Goal: Information Seeking & Learning: Check status

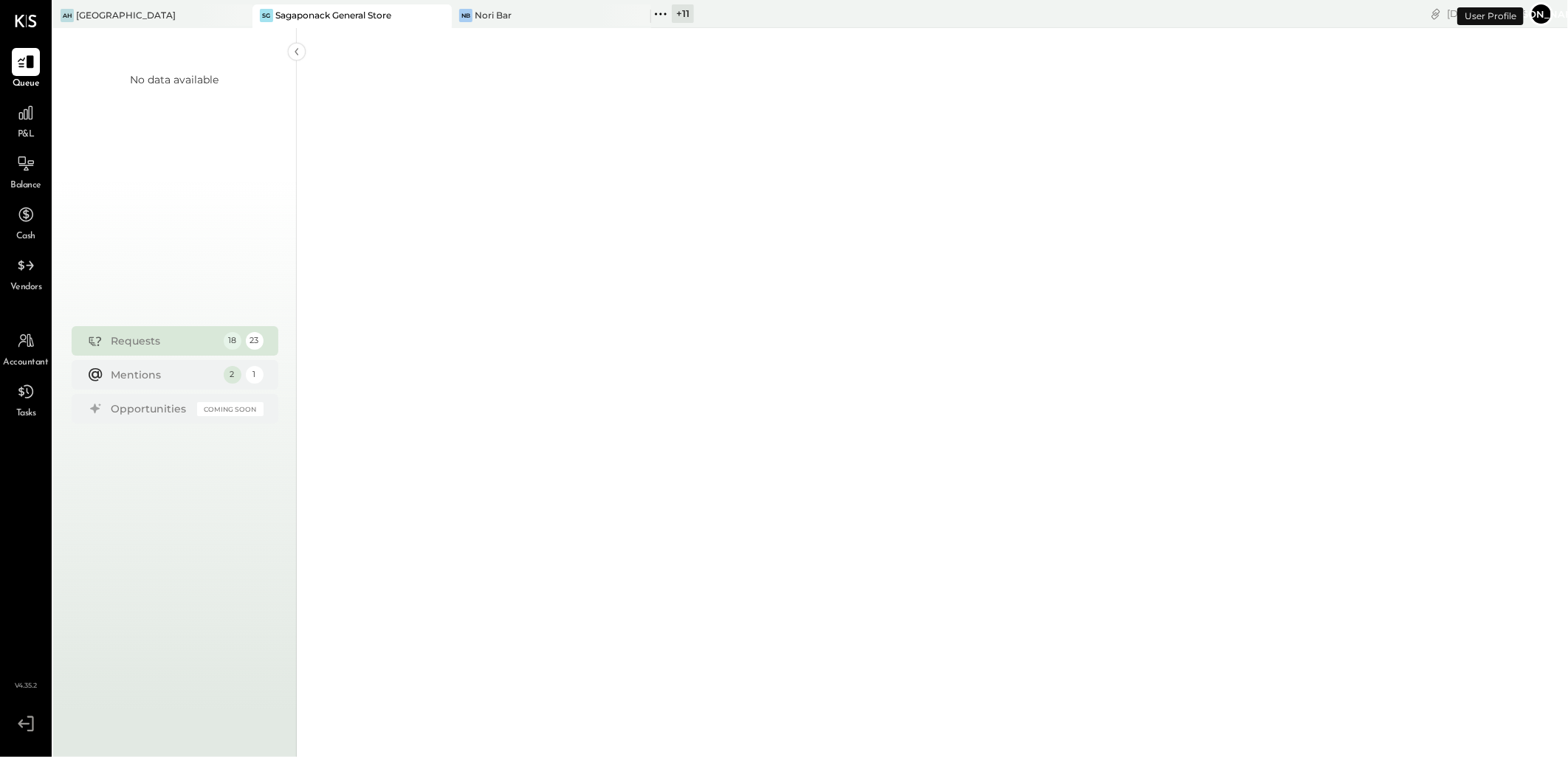
click at [352, 17] on div "Sagaponack General Store" at bounding box center [333, 15] width 116 height 13
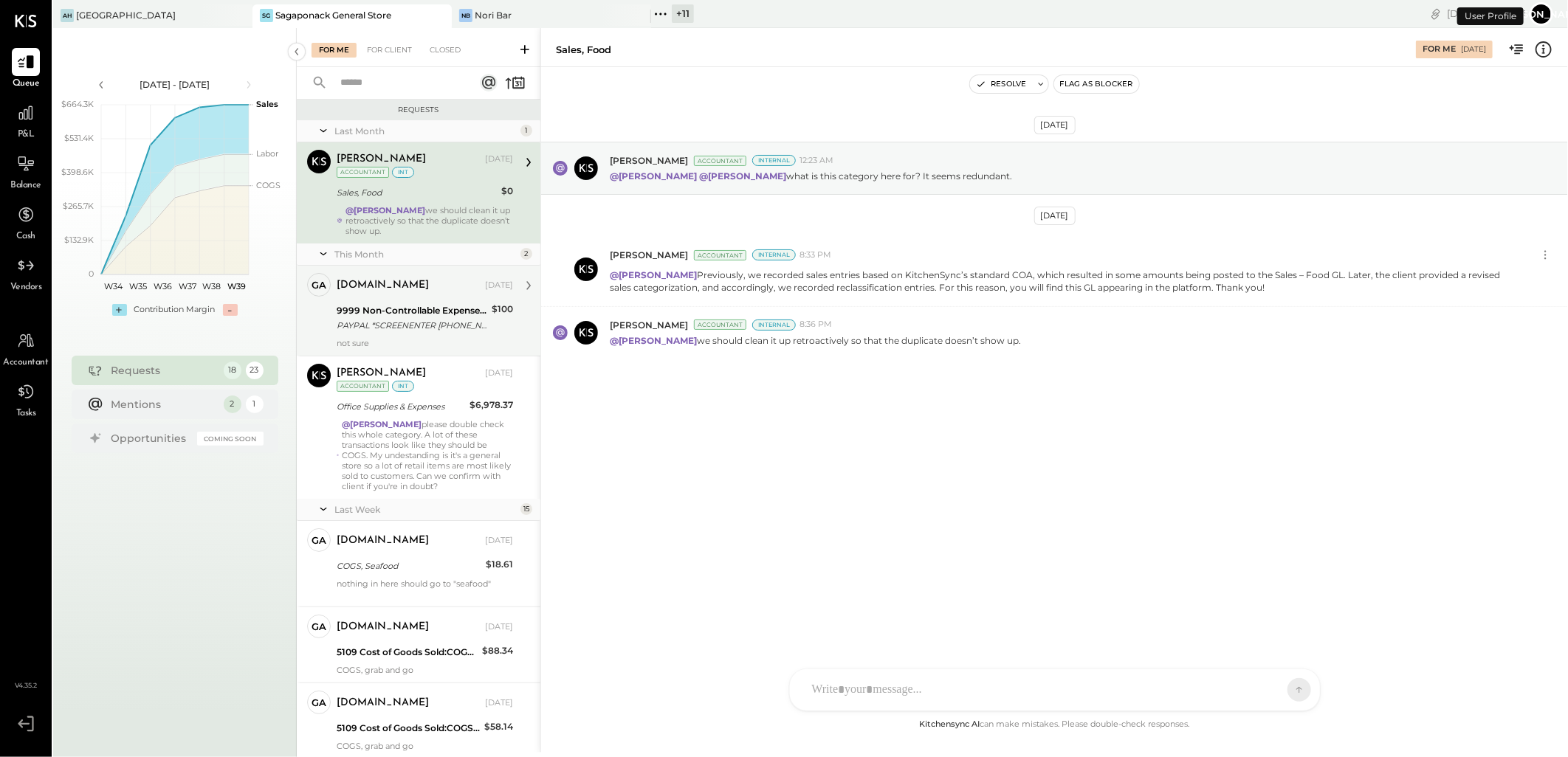
click at [422, 295] on div "[DOMAIN_NAME] [DATE]" at bounding box center [425, 285] width 176 height 20
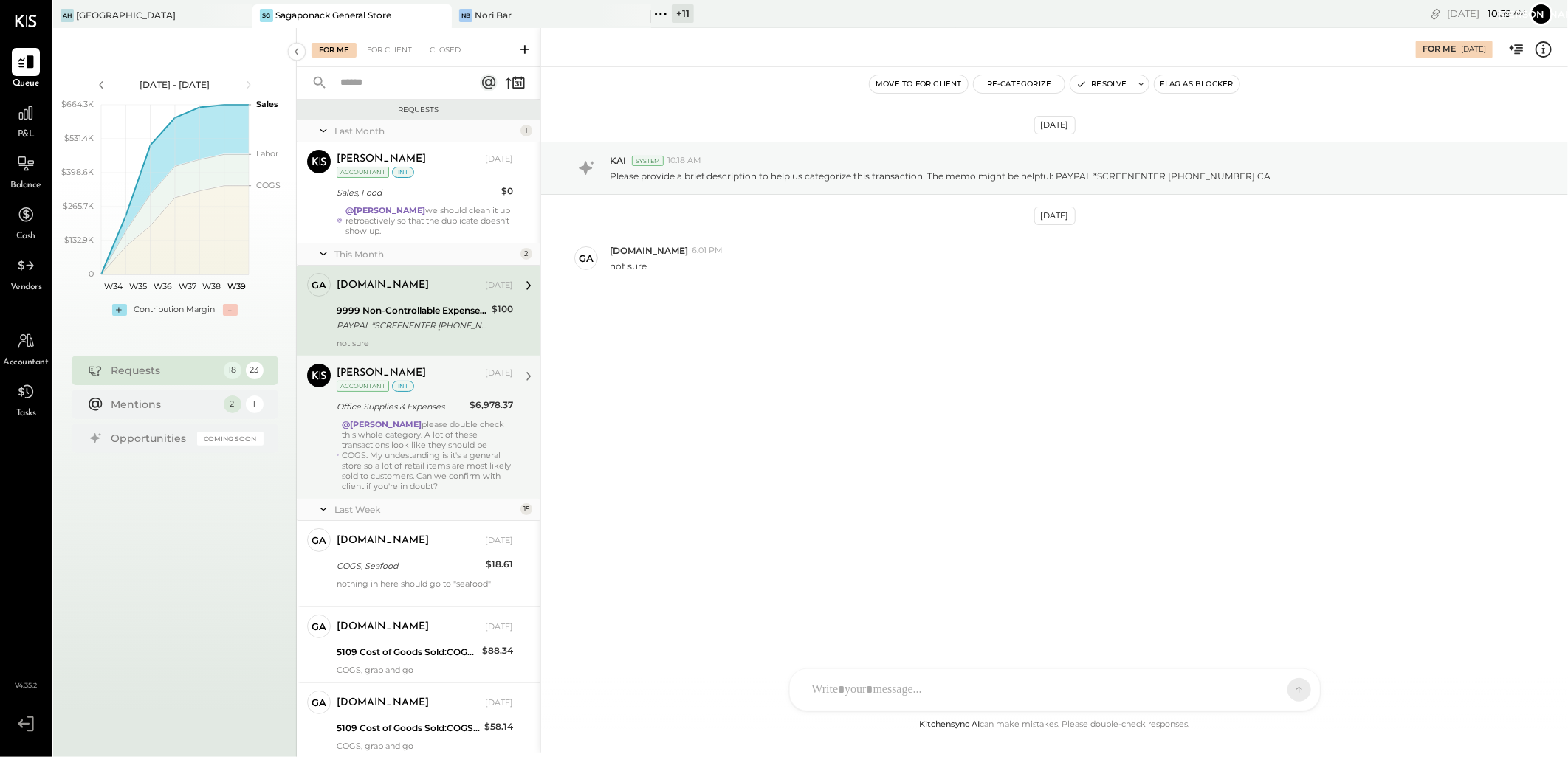
click at [386, 463] on div "@[PERSON_NAME] please double check this whole category. A lot of these transact…" at bounding box center [427, 455] width 171 height 73
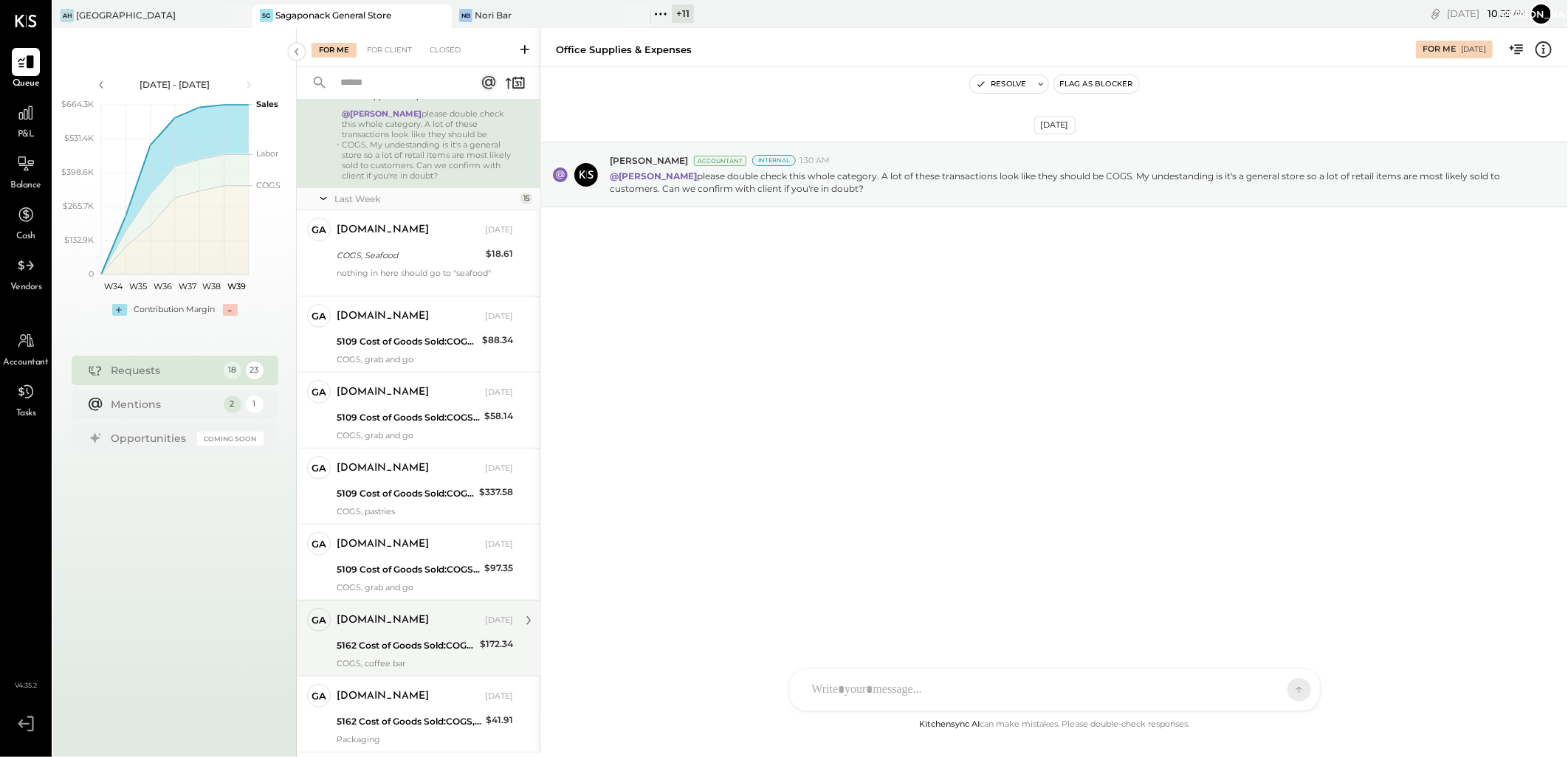
scroll to position [328, 0]
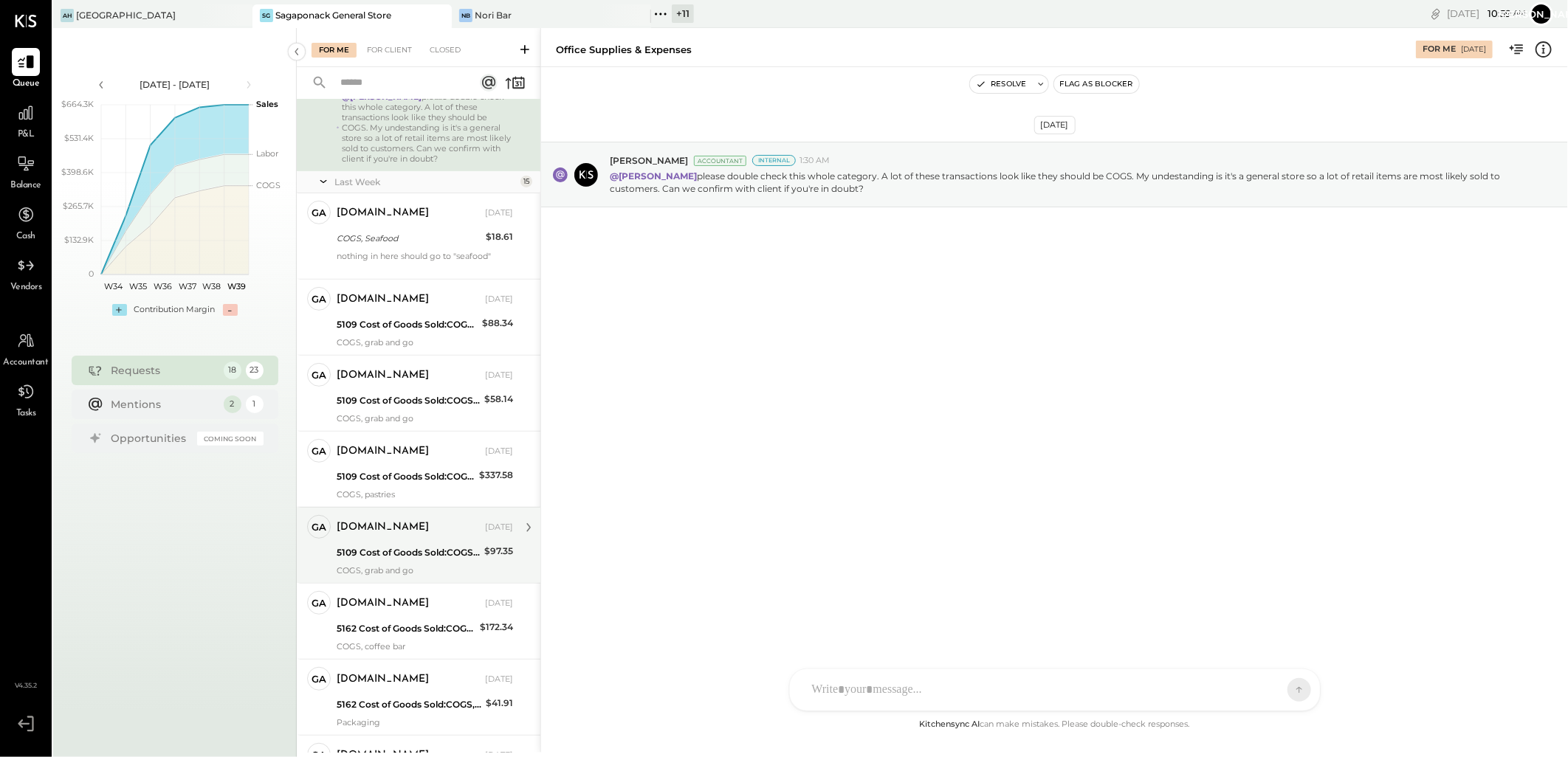
click at [396, 552] on div "5109 Cost of Goods Sold:COGS, Retail & Market:COGS, Pantry" at bounding box center [408, 552] width 143 height 15
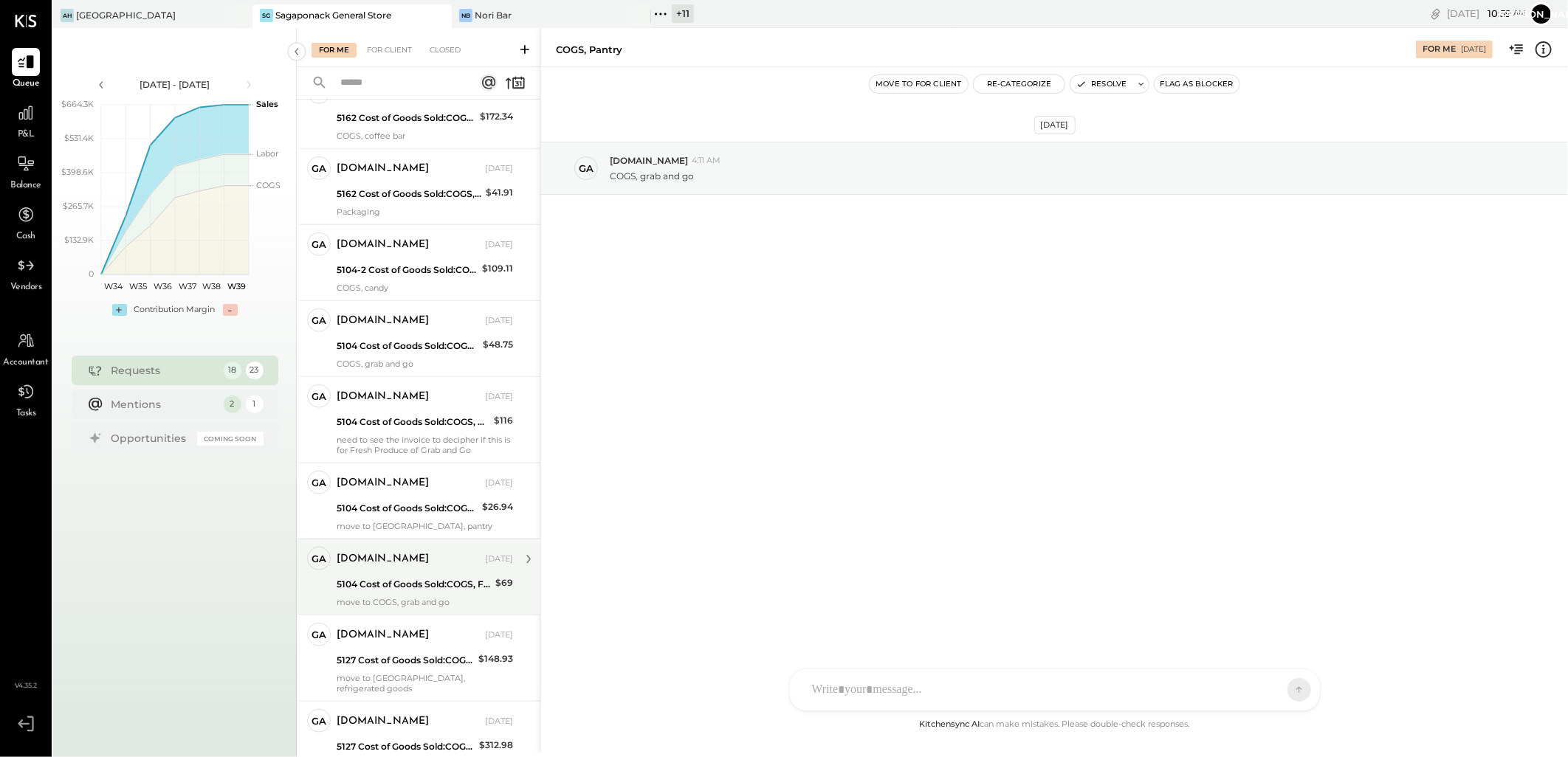
scroll to position [975, 0]
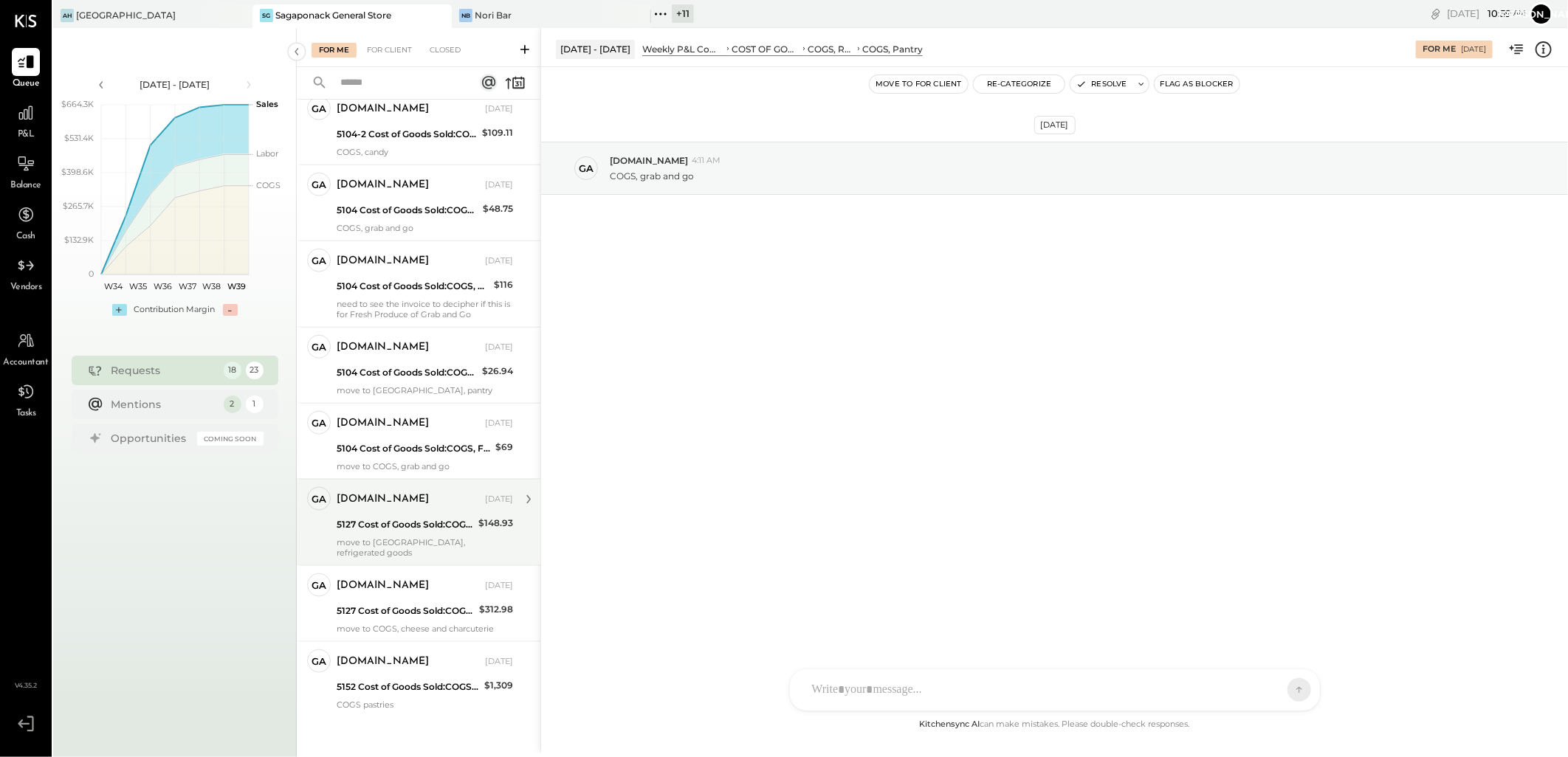
click at [461, 520] on div "5127 Cost of Goods Sold:COGS, House Made Food:COGS, Grab & Go" at bounding box center [406, 525] width 137 height 15
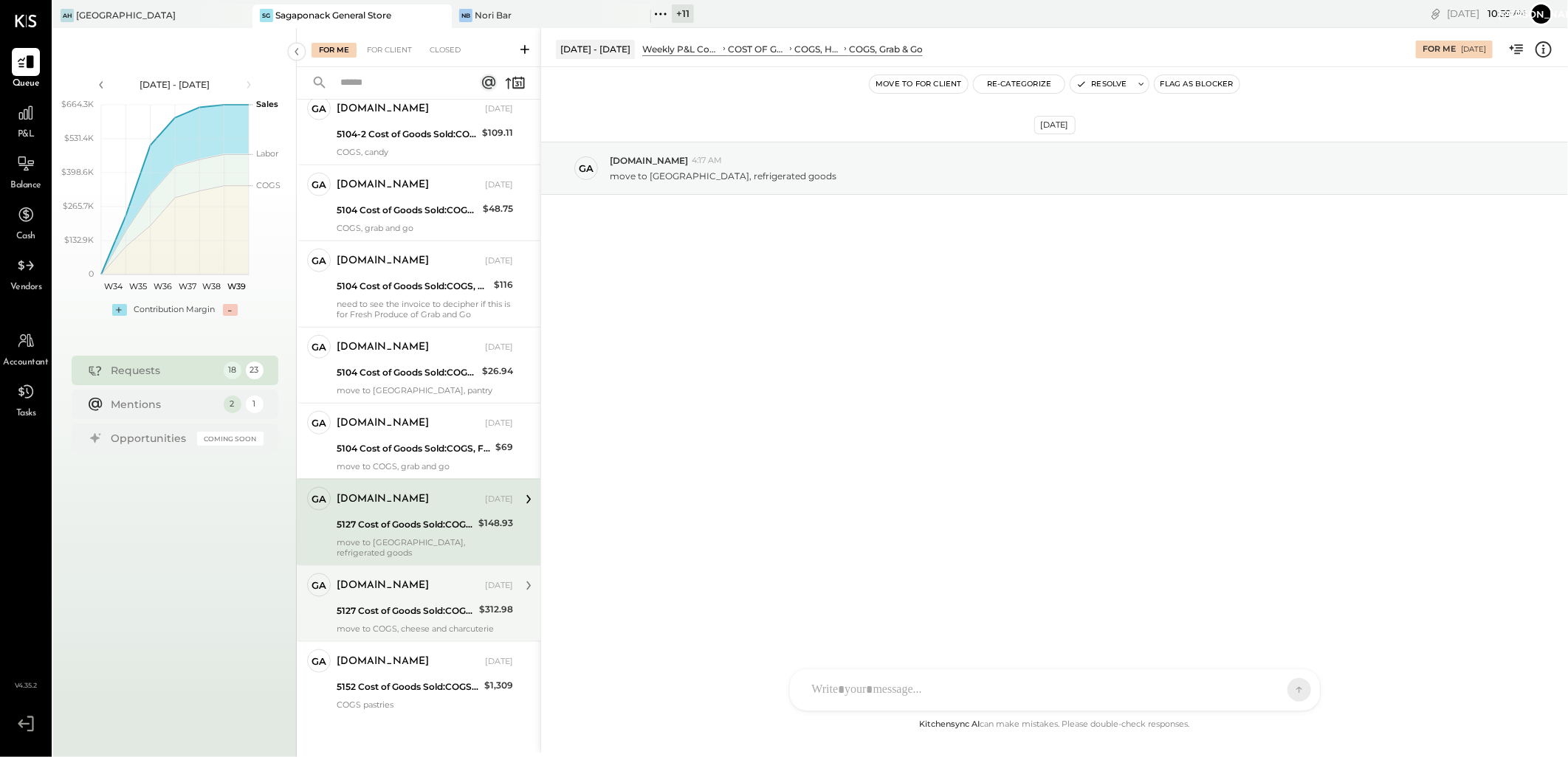
click at [418, 604] on div "5127 Cost of Goods Sold:COGS, House Made Food:COGS, Grab & Go" at bounding box center [406, 611] width 138 height 15
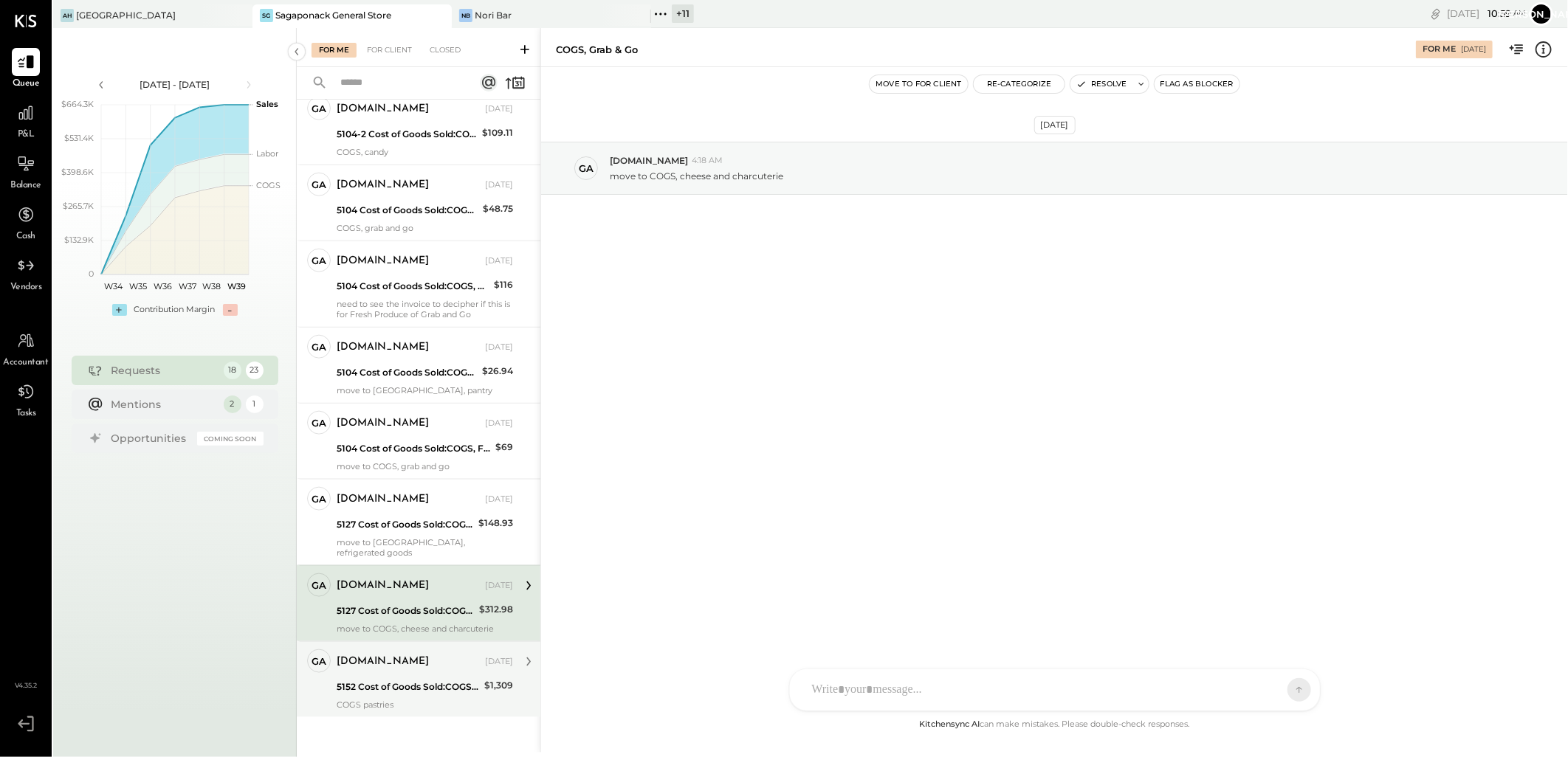
click at [437, 659] on div "[DOMAIN_NAME]" at bounding box center [409, 661] width 145 height 15
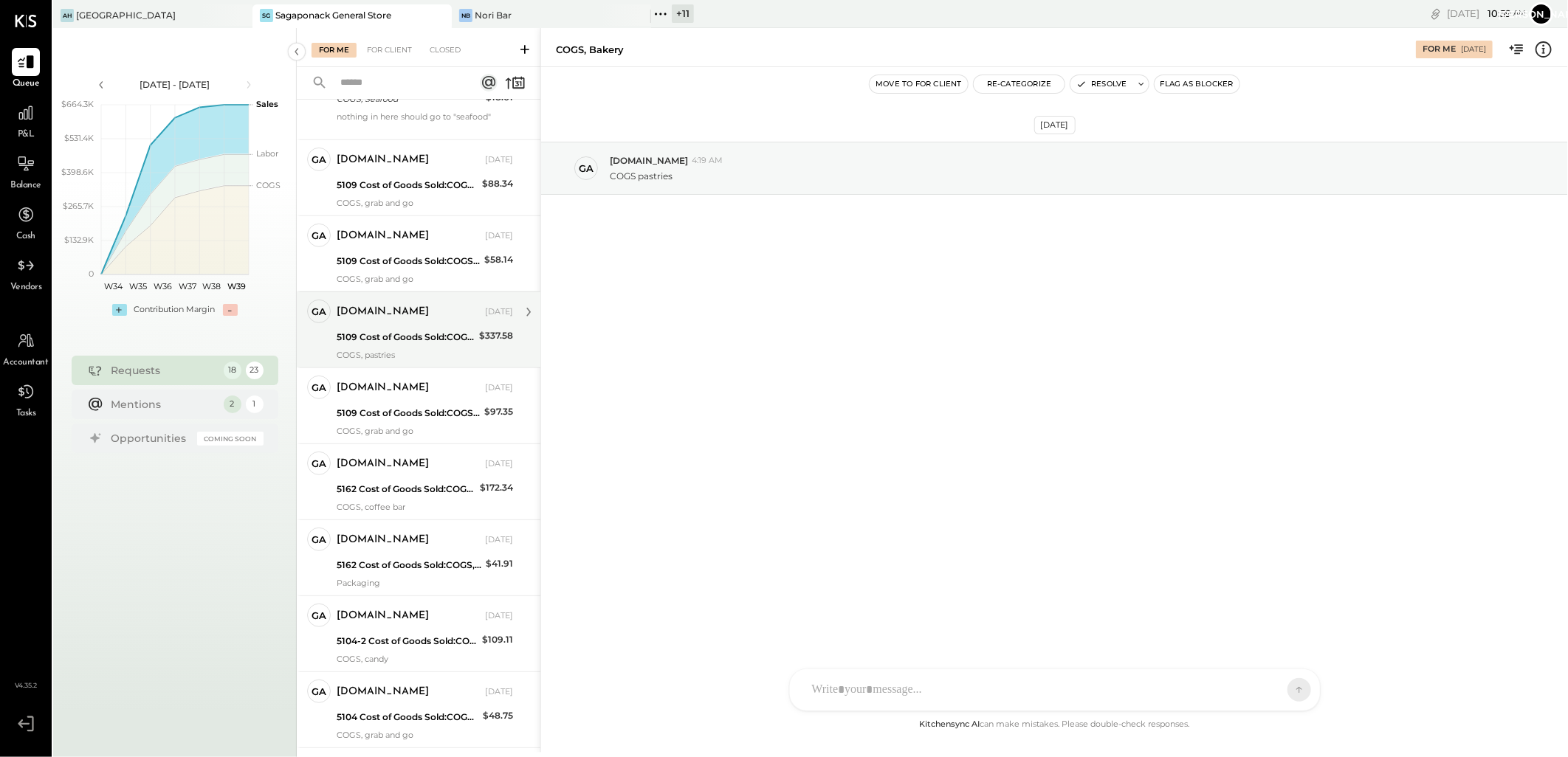
scroll to position [72, 0]
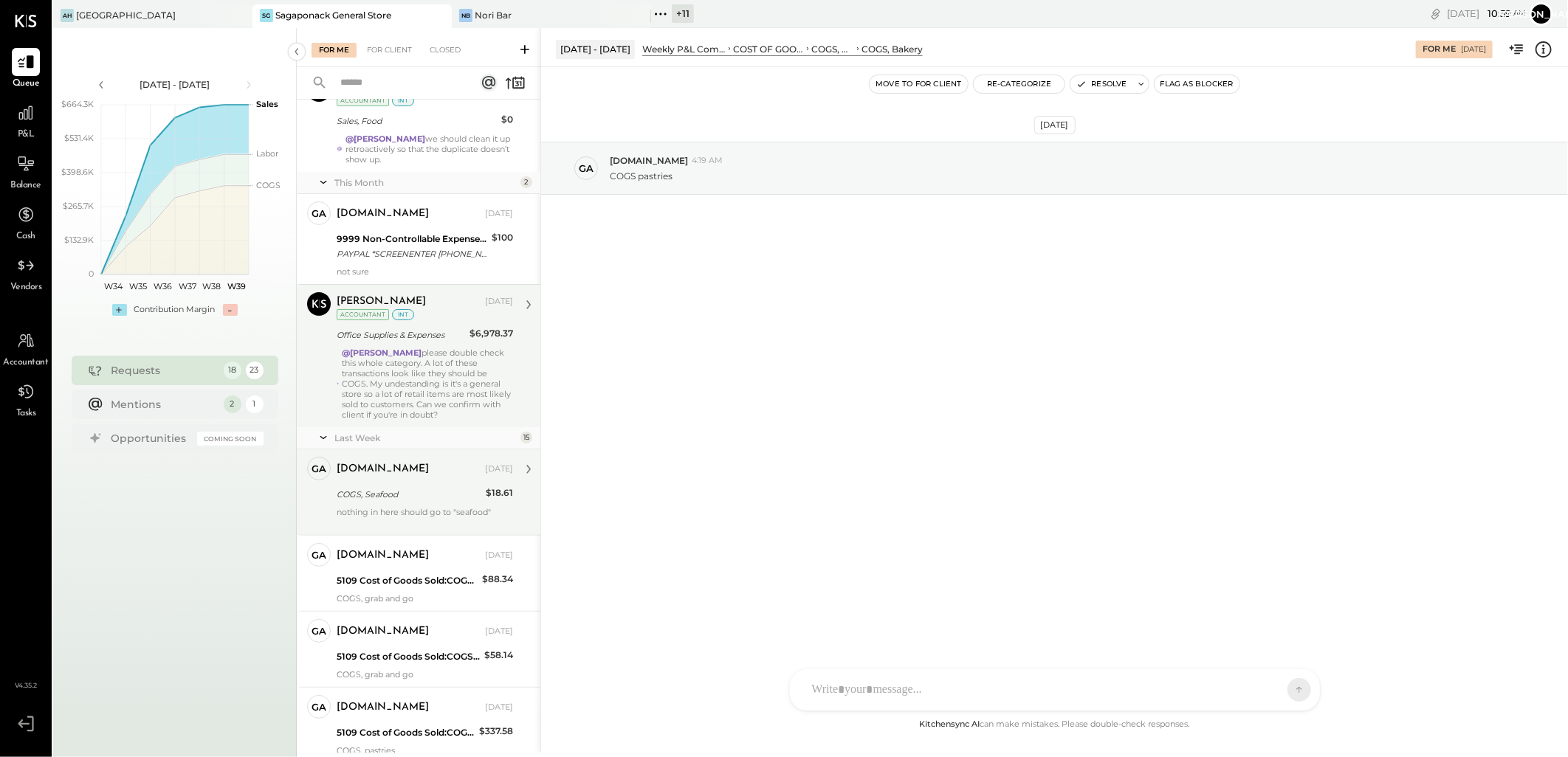
click at [377, 499] on div "COGS, Seafood" at bounding box center [408, 494] width 144 height 15
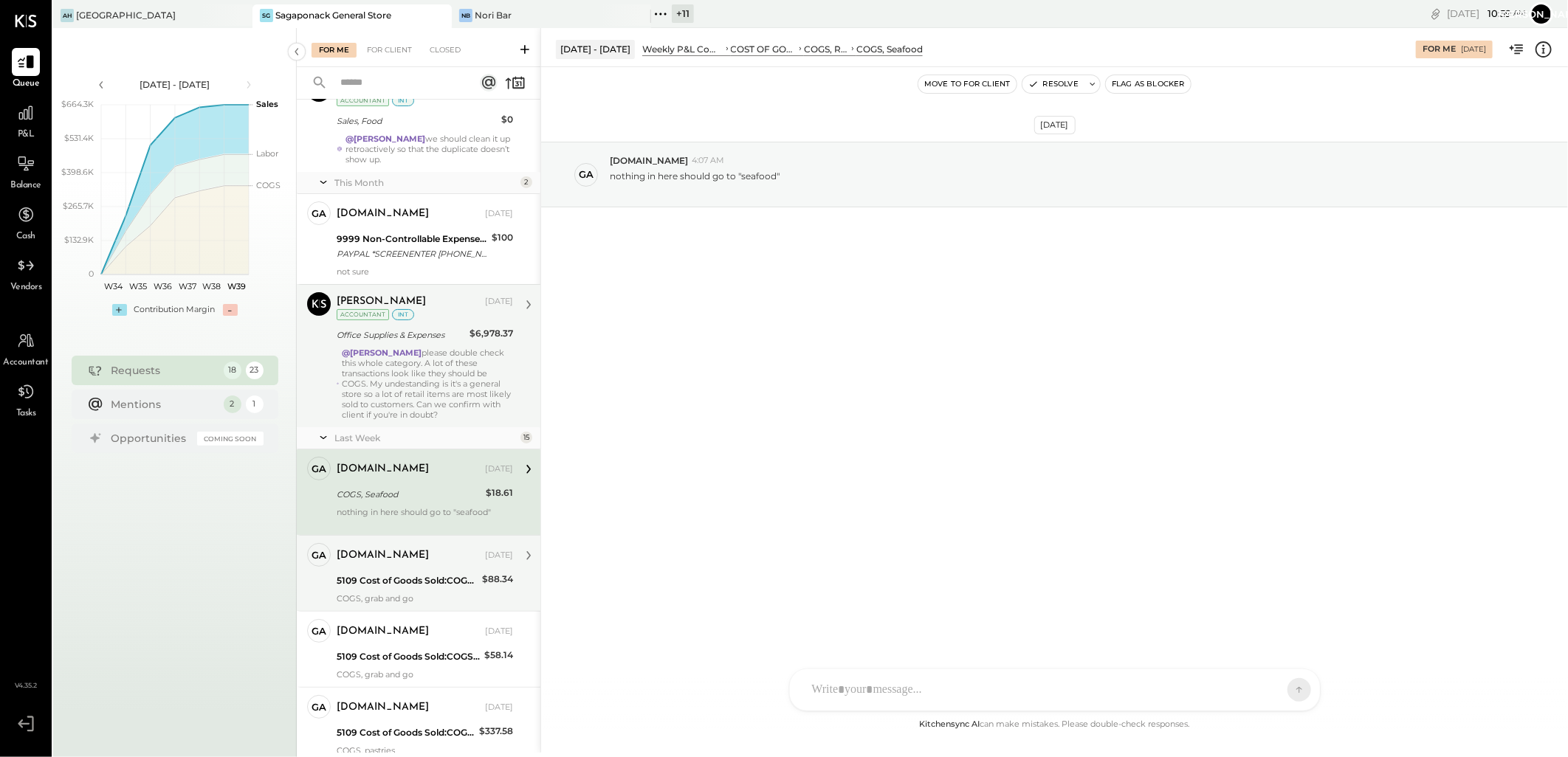
click at [410, 570] on div "[DOMAIN_NAME] [DATE] 5109 Cost of Goods Sold:COGS, Retail & Market:COGS, Pantry…" at bounding box center [425, 573] width 176 height 61
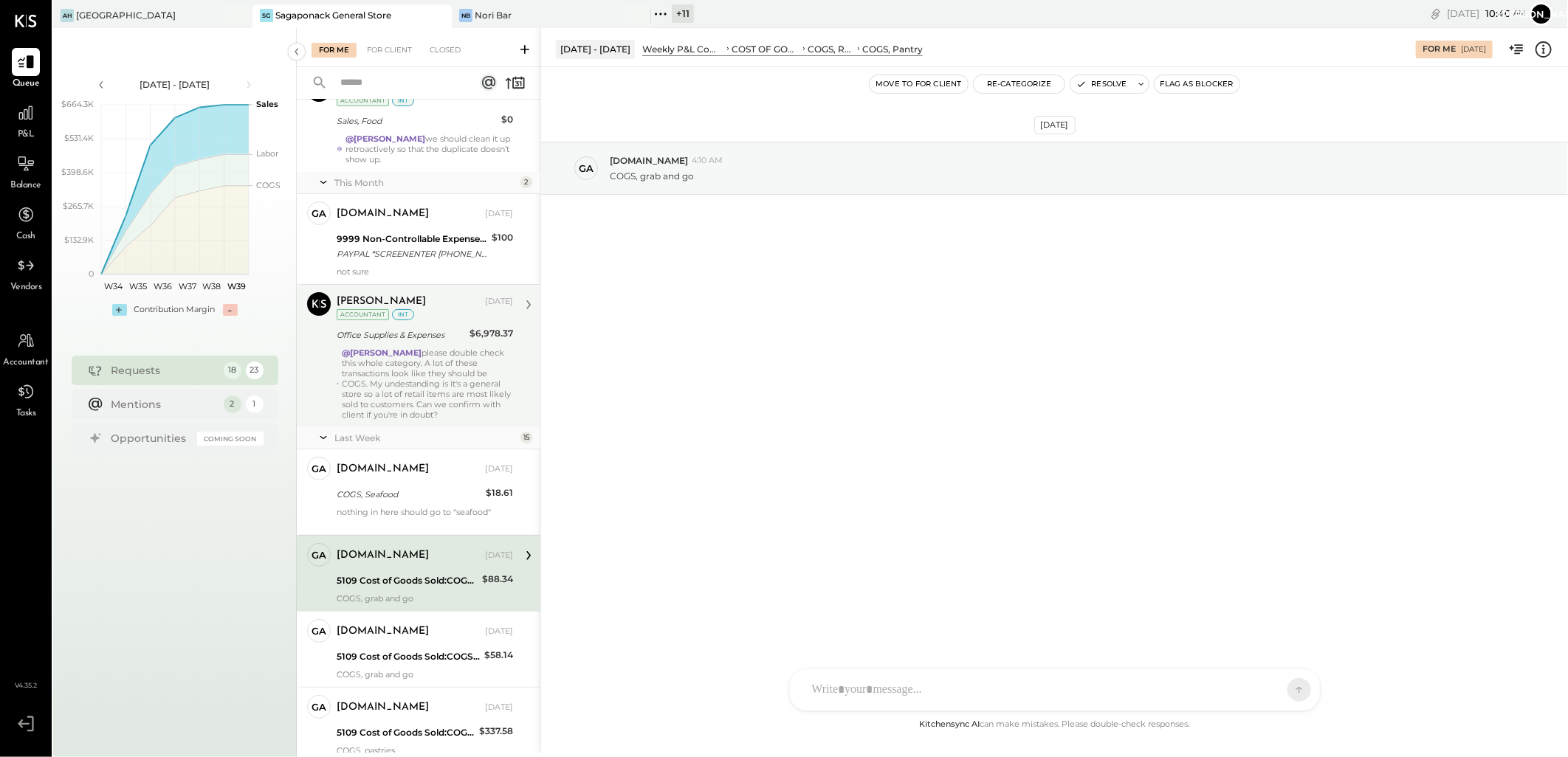
click at [437, 369] on div "@[PERSON_NAME] please double check this whole category. A lot of these transact…" at bounding box center [427, 383] width 171 height 73
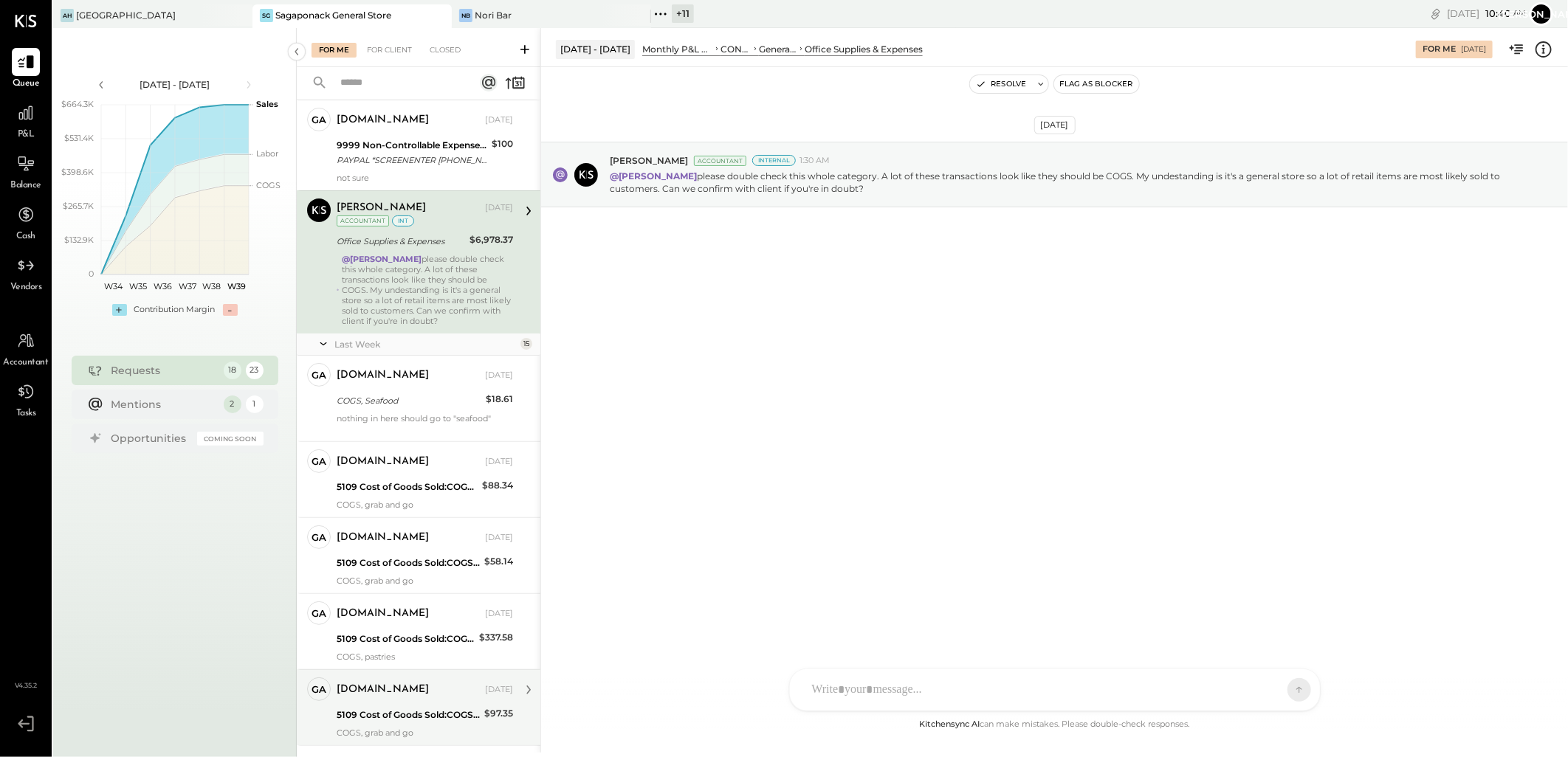
scroll to position [400, 0]
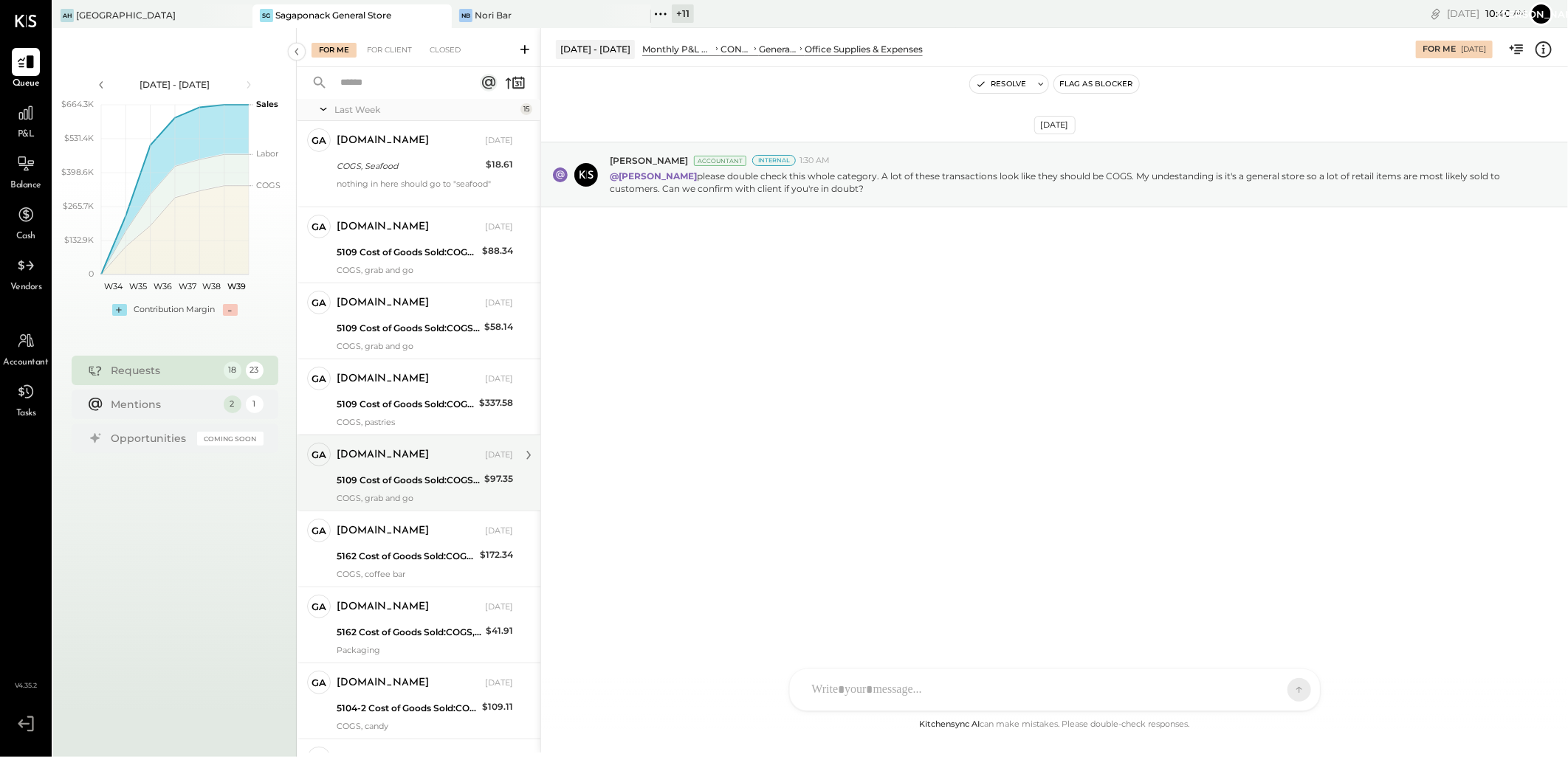
click at [415, 483] on div "5109 Cost of Goods Sold:COGS, Retail & Market:COGS, Pantry" at bounding box center [408, 480] width 143 height 15
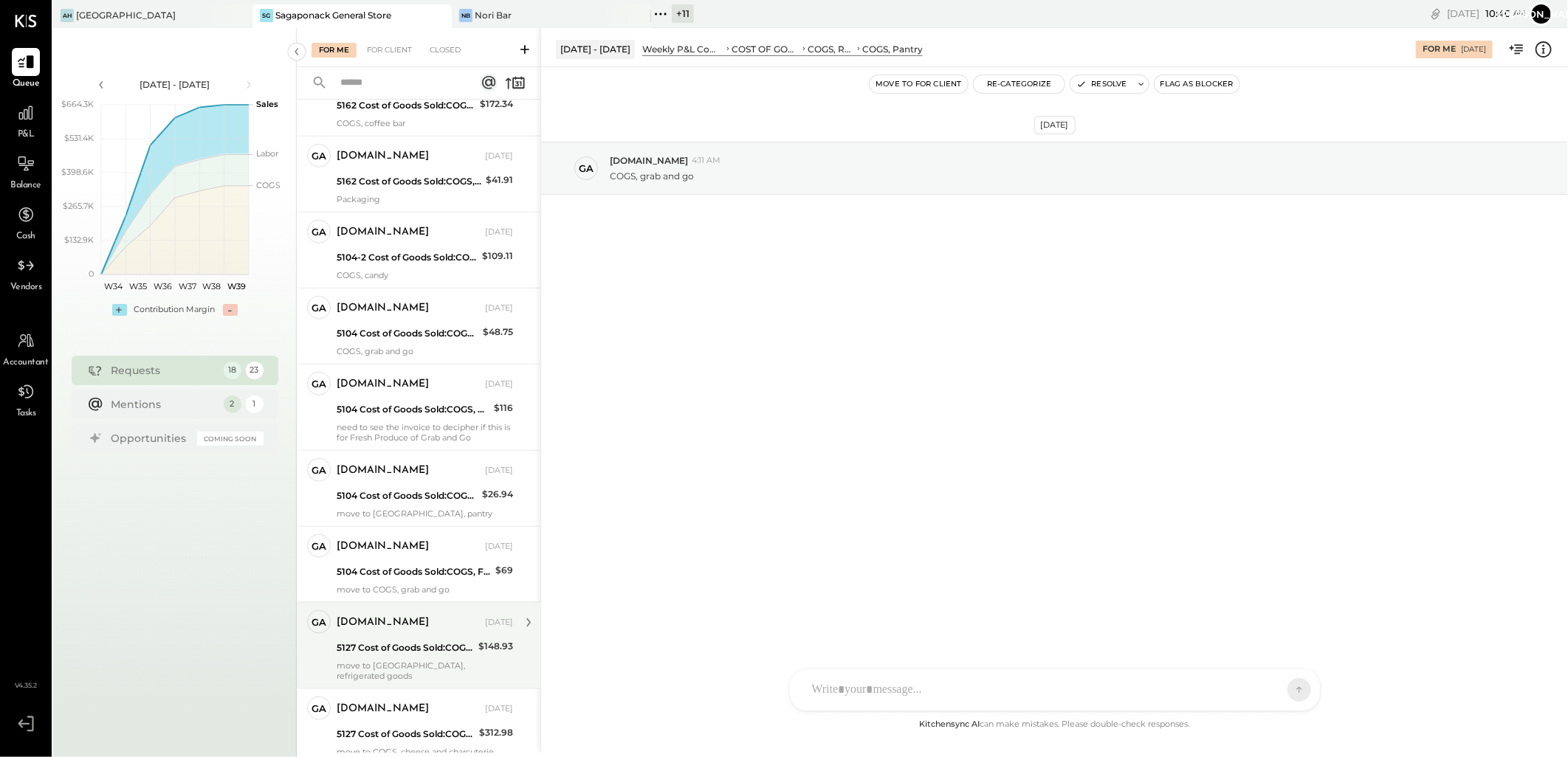
scroll to position [975, 0]
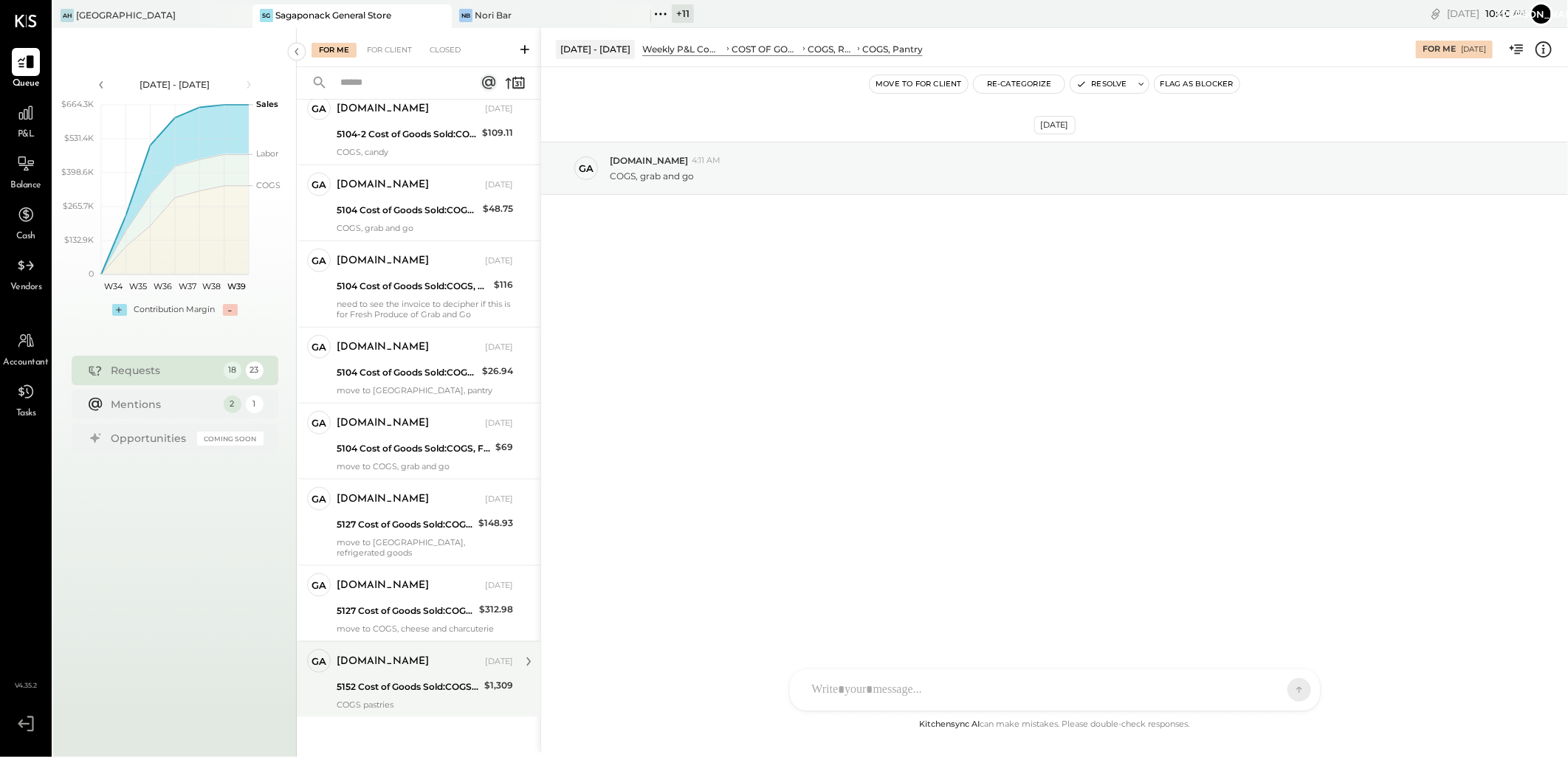
click at [429, 700] on div "COGS pastries" at bounding box center [425, 705] width 176 height 11
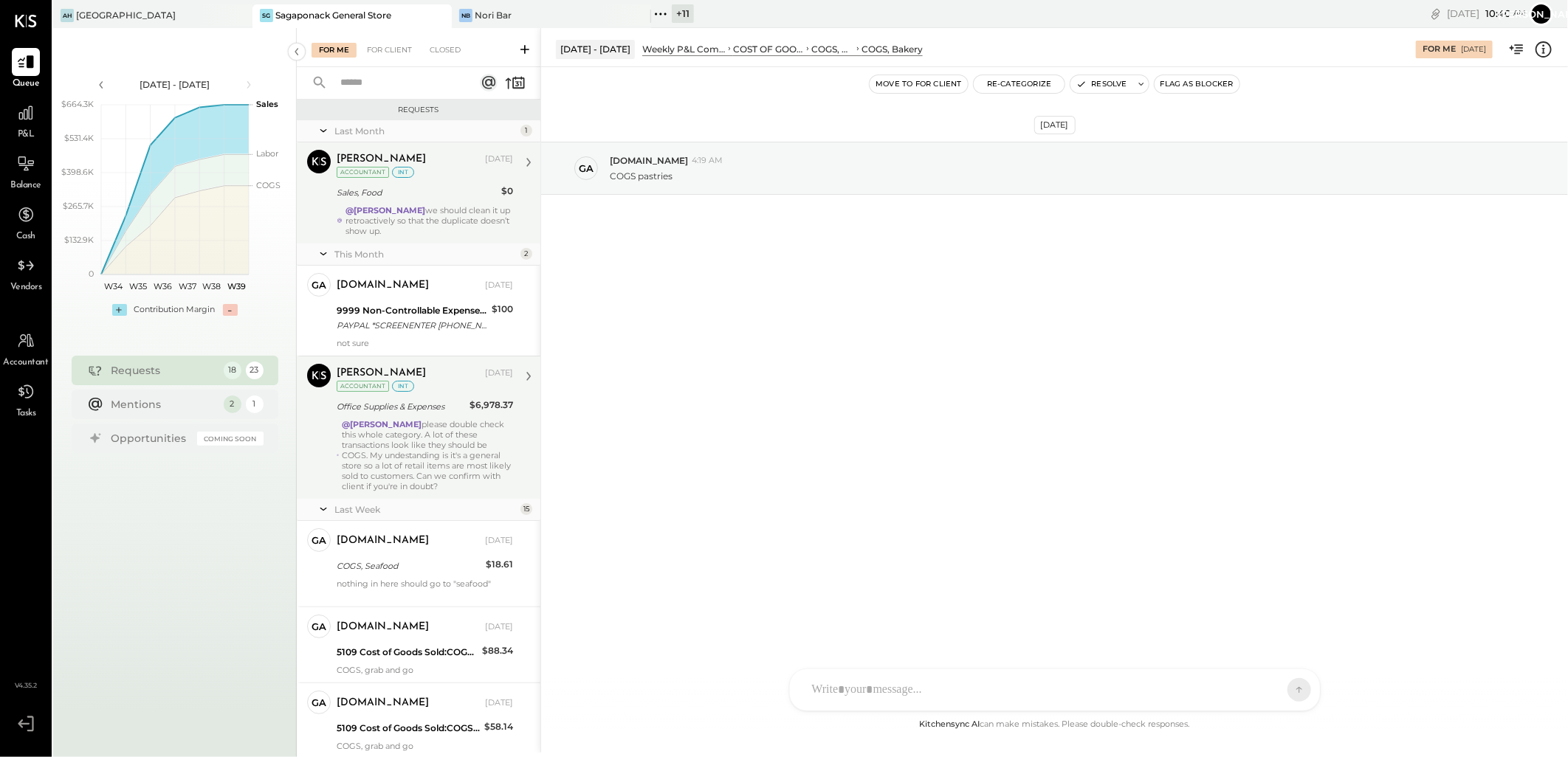
click at [418, 207] on div "@[PERSON_NAME] we should clean it up retroactively so that the duplicate doesn’…" at bounding box center [429, 221] width 167 height 31
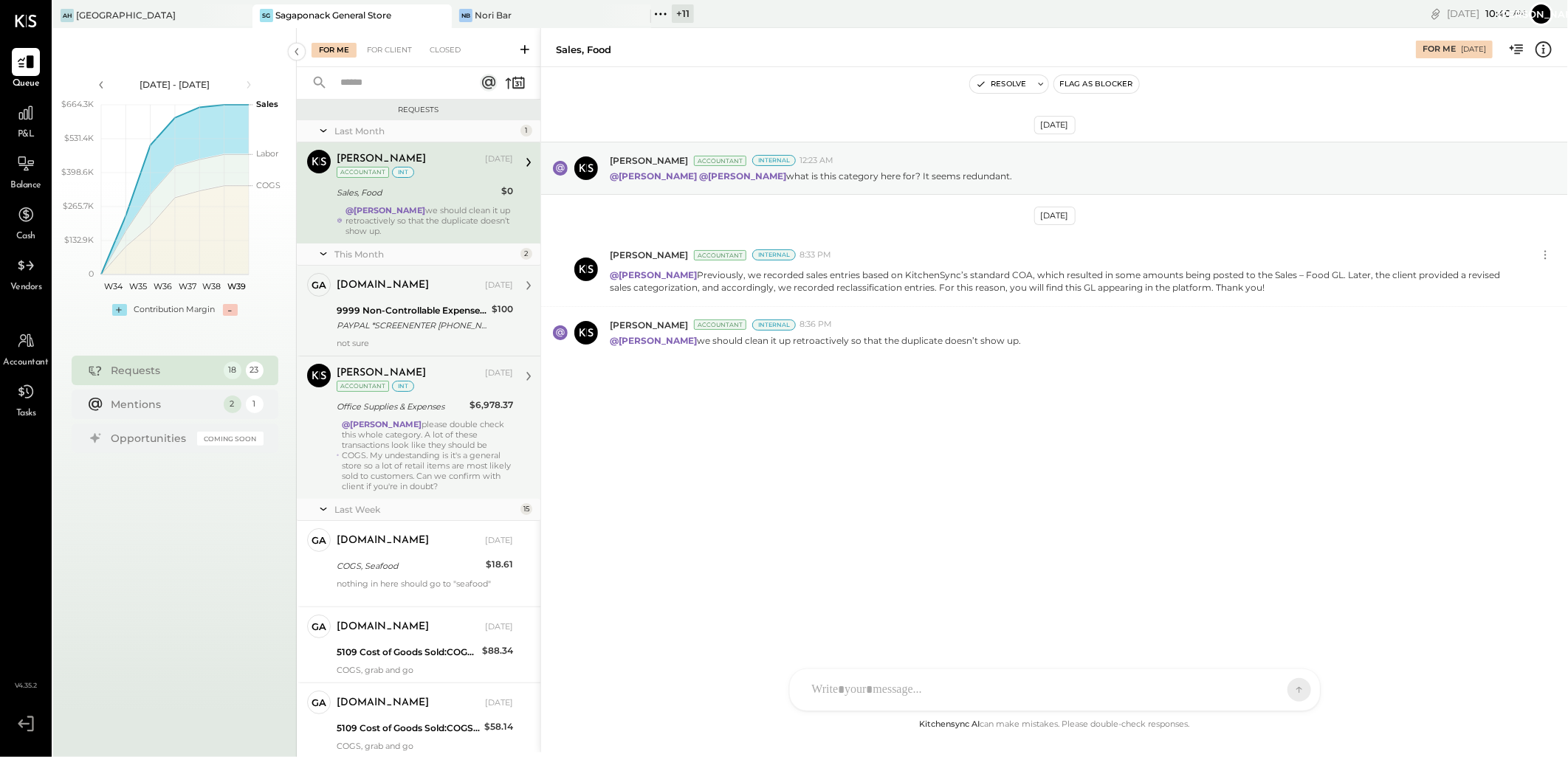
click at [429, 308] on div "9999 Non-Controllable Expenses:Other Income and Expenses:To Be Classified P&L" at bounding box center [412, 310] width 151 height 15
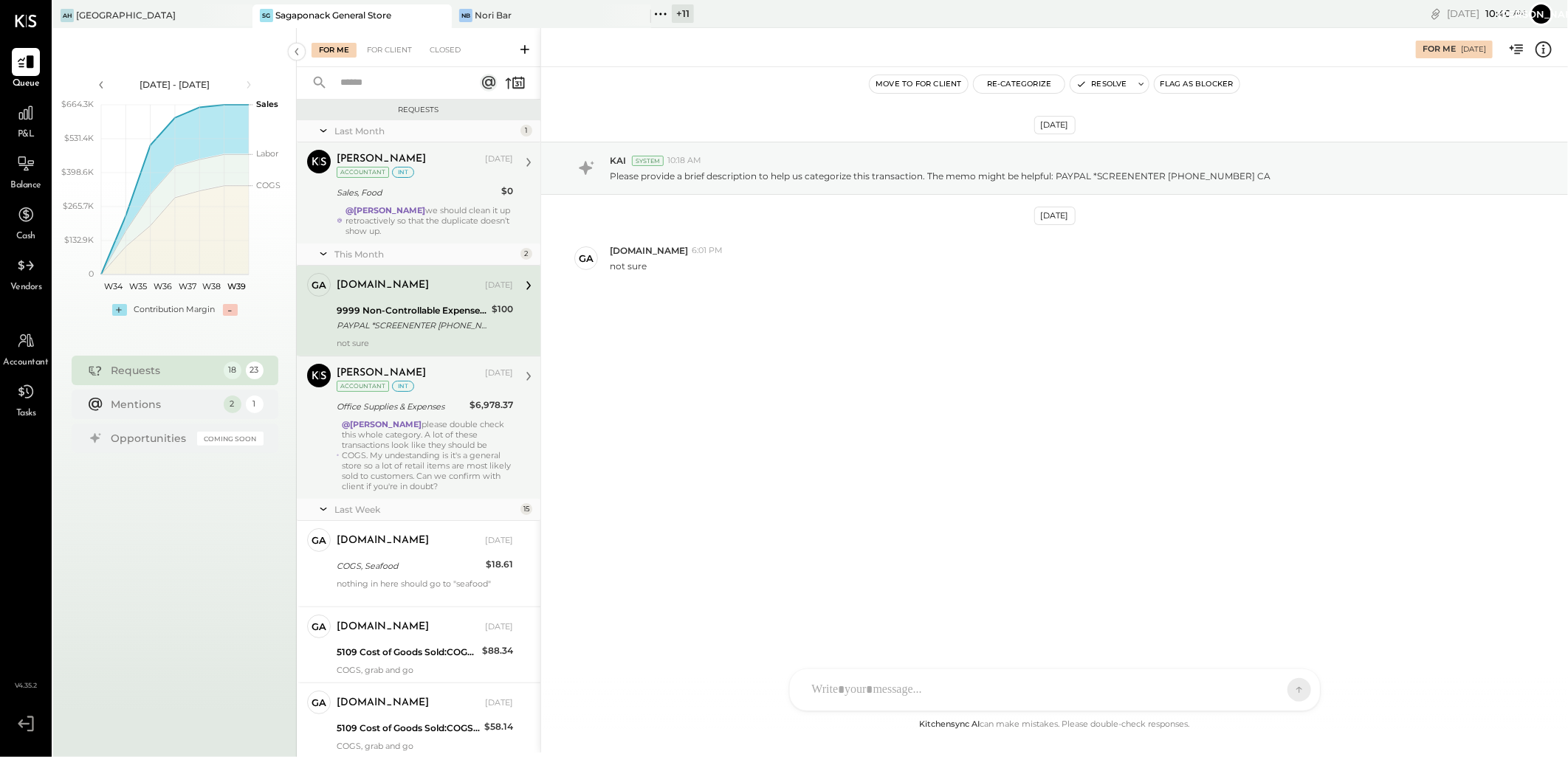
click at [433, 437] on div "@[PERSON_NAME] please double check this whole category. A lot of these transact…" at bounding box center [427, 455] width 171 height 73
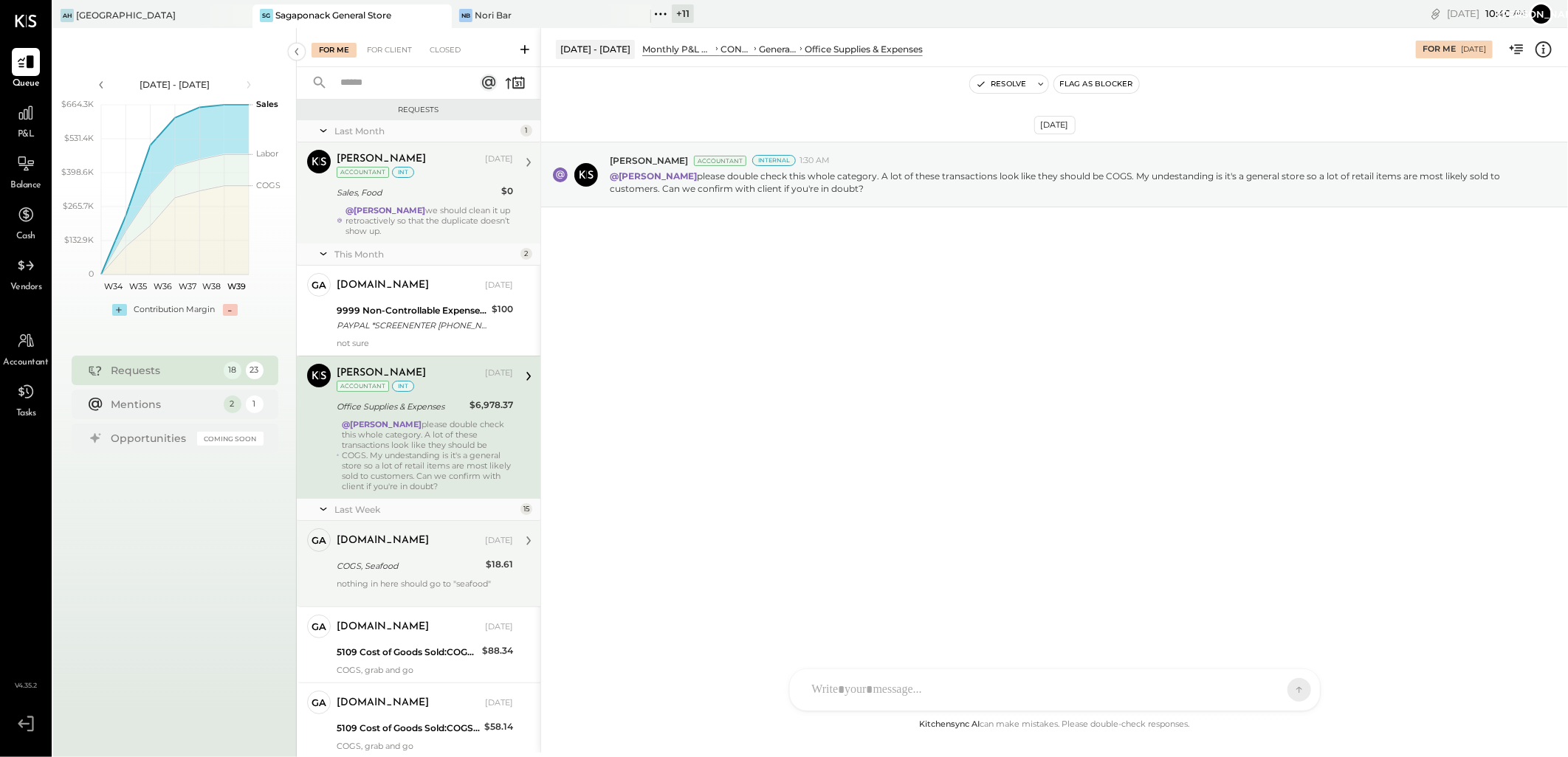
click at [428, 543] on div "[DOMAIN_NAME]" at bounding box center [409, 540] width 145 height 15
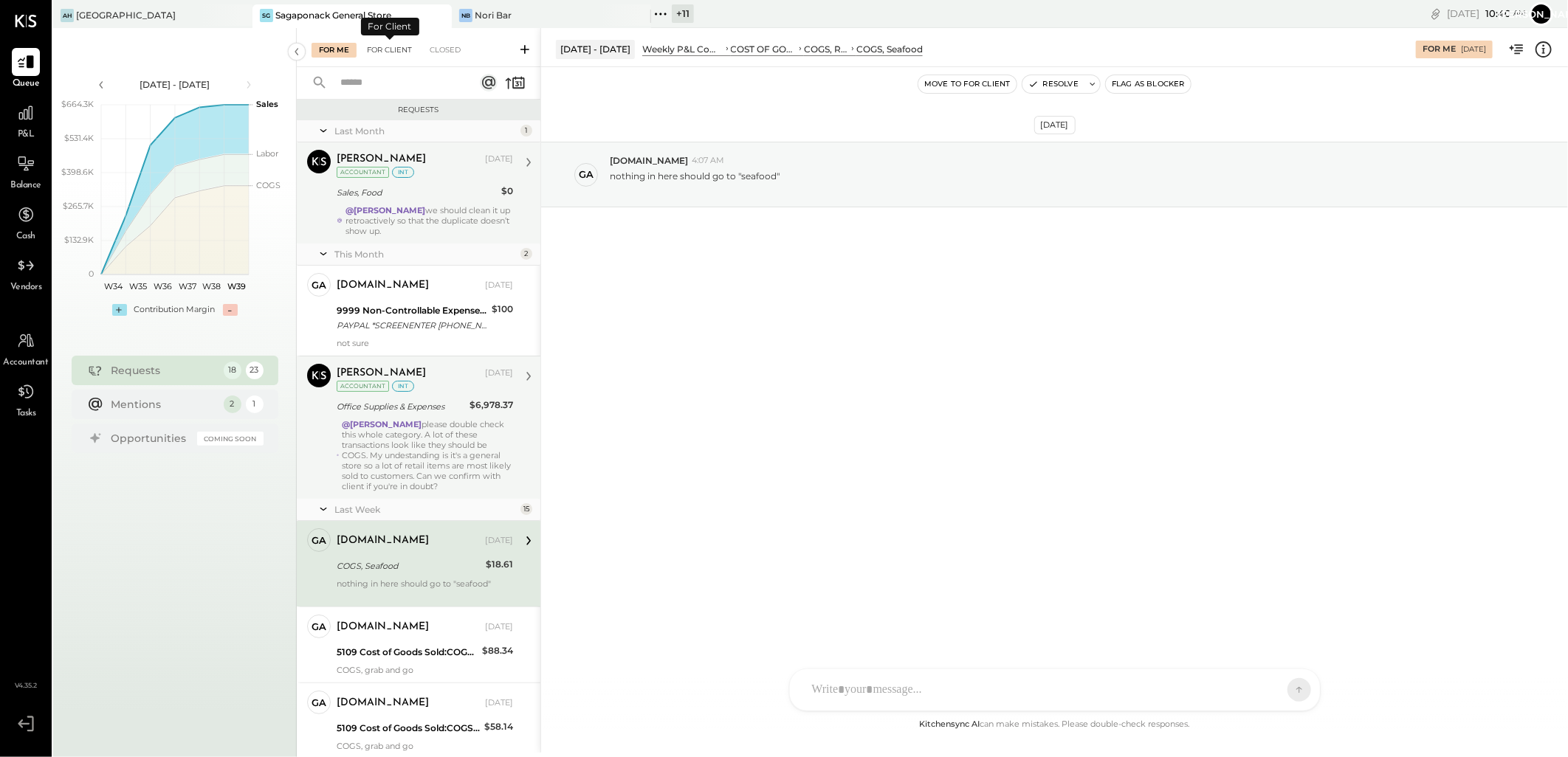
click at [388, 45] on div "For Client" at bounding box center [389, 49] width 60 height 15
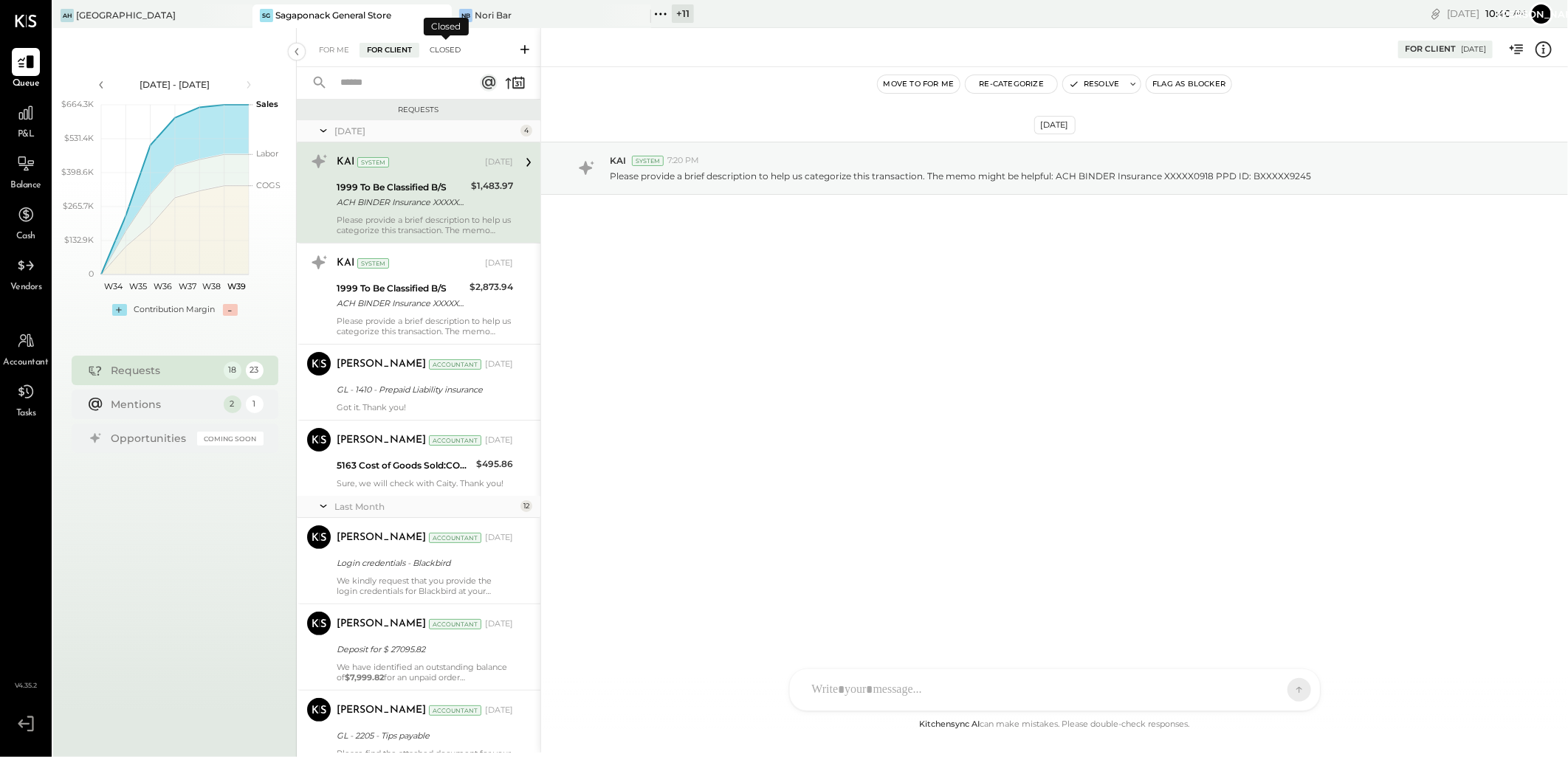
click at [453, 48] on div "Closed" at bounding box center [444, 49] width 45 height 15
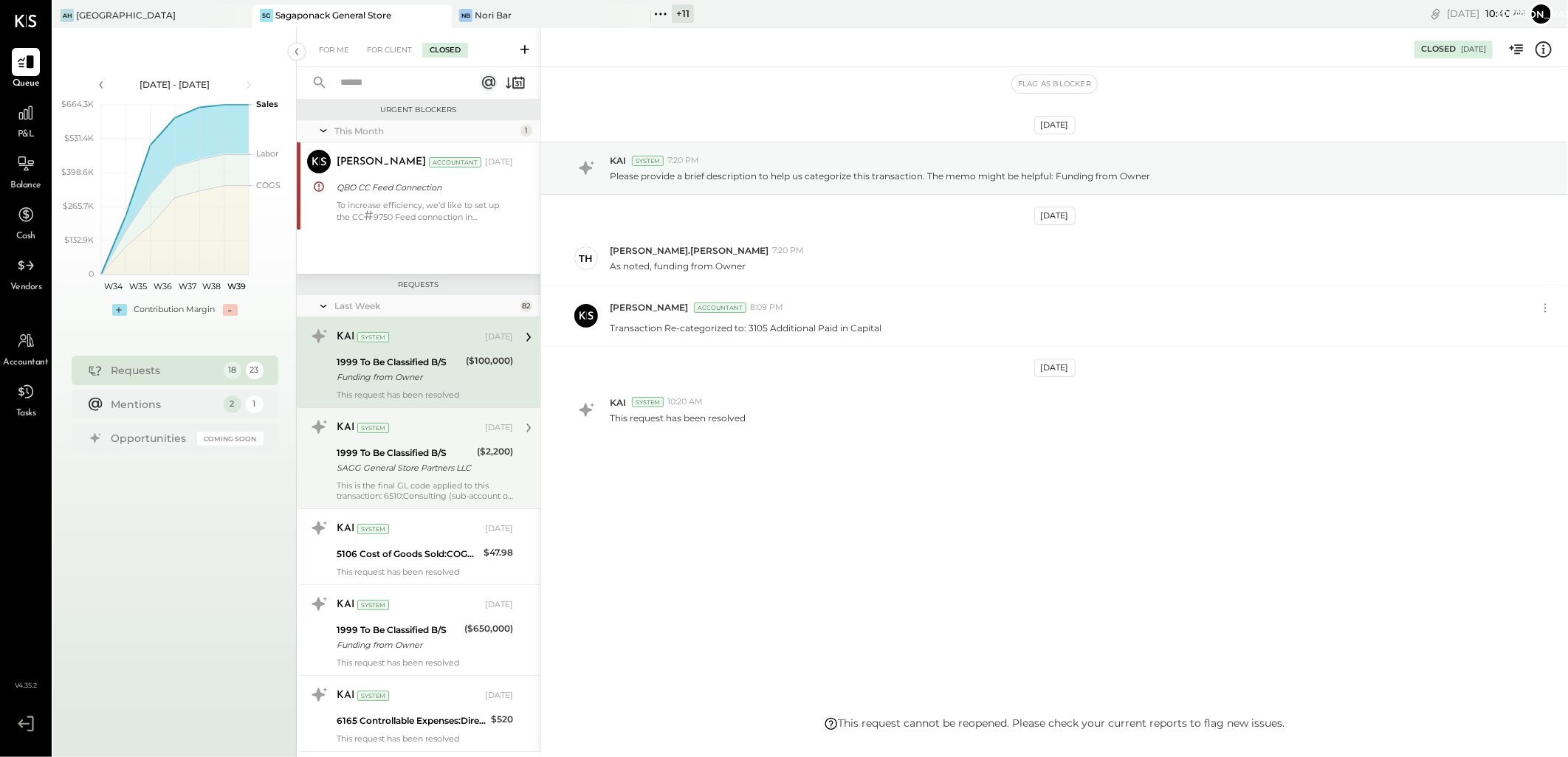
click at [439, 470] on div "SAGG General Store Partners LLC" at bounding box center [405, 468] width 136 height 15
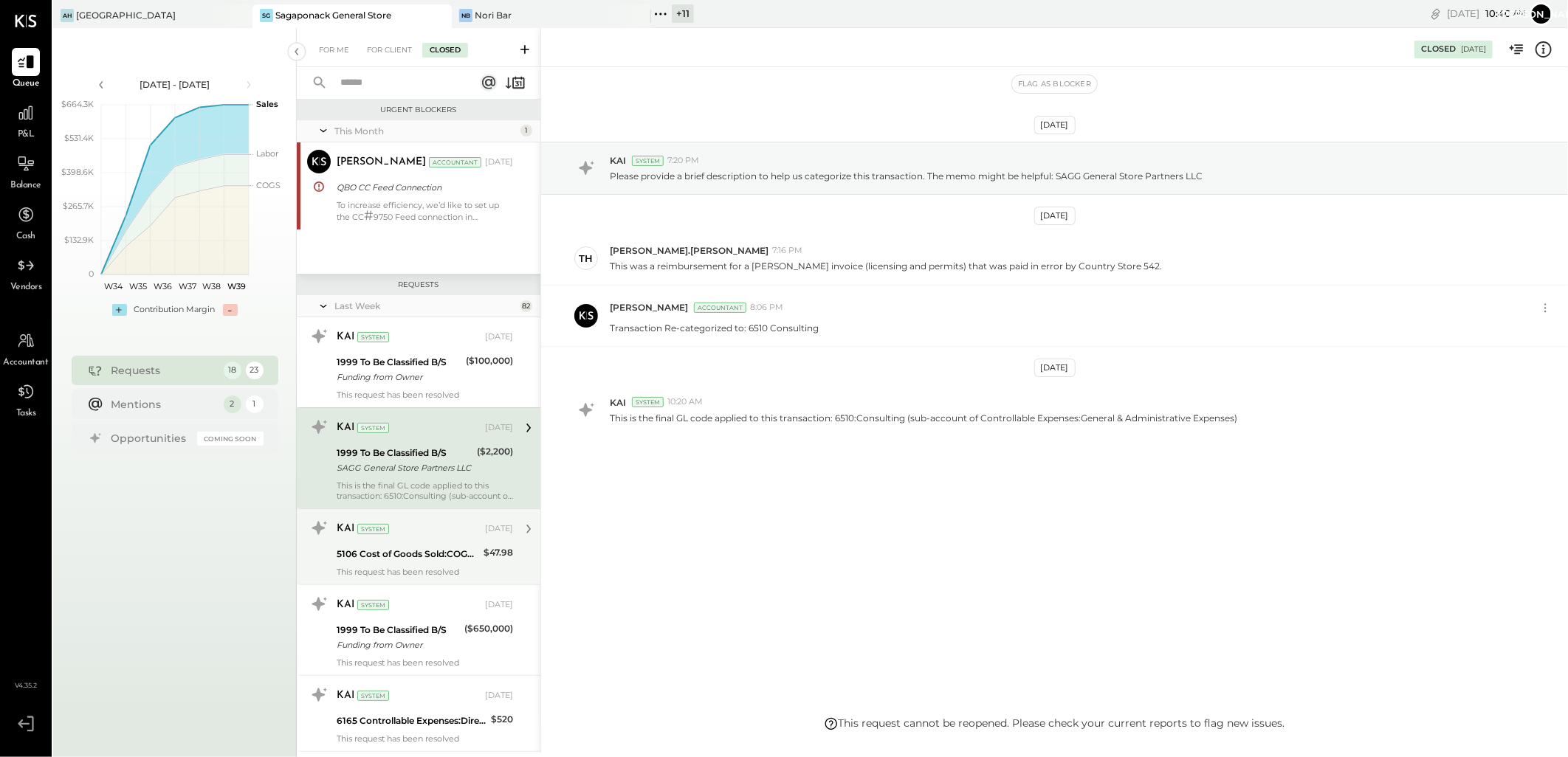
click at [418, 544] on div "KAI System [DATE] 5106 Cost of Goods Sold:COGS, Retail & Market:COGS, Refrigera…" at bounding box center [425, 547] width 176 height 61
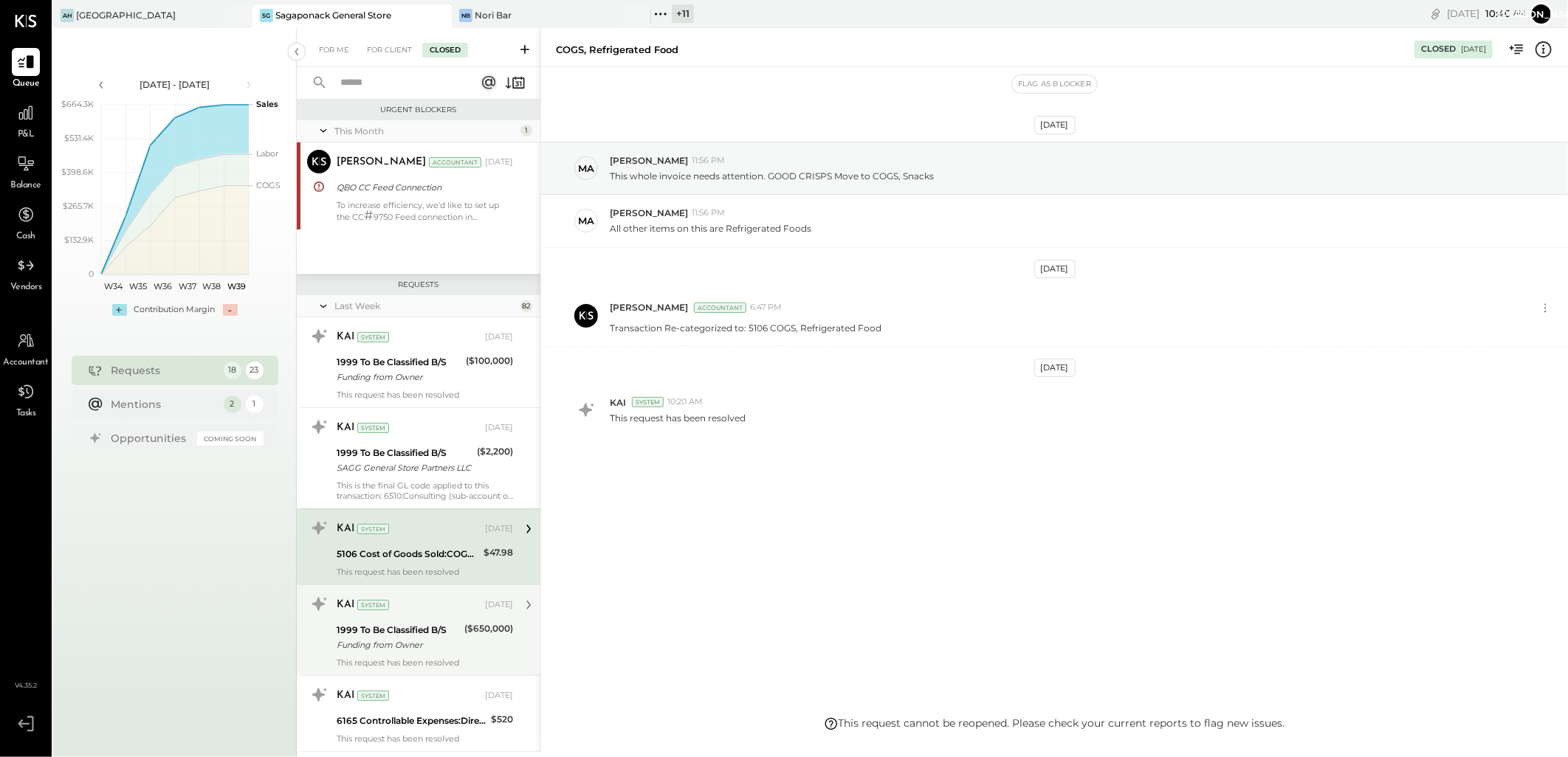
click at [428, 632] on div "1999 To Be Classified B/S" at bounding box center [398, 630] width 123 height 15
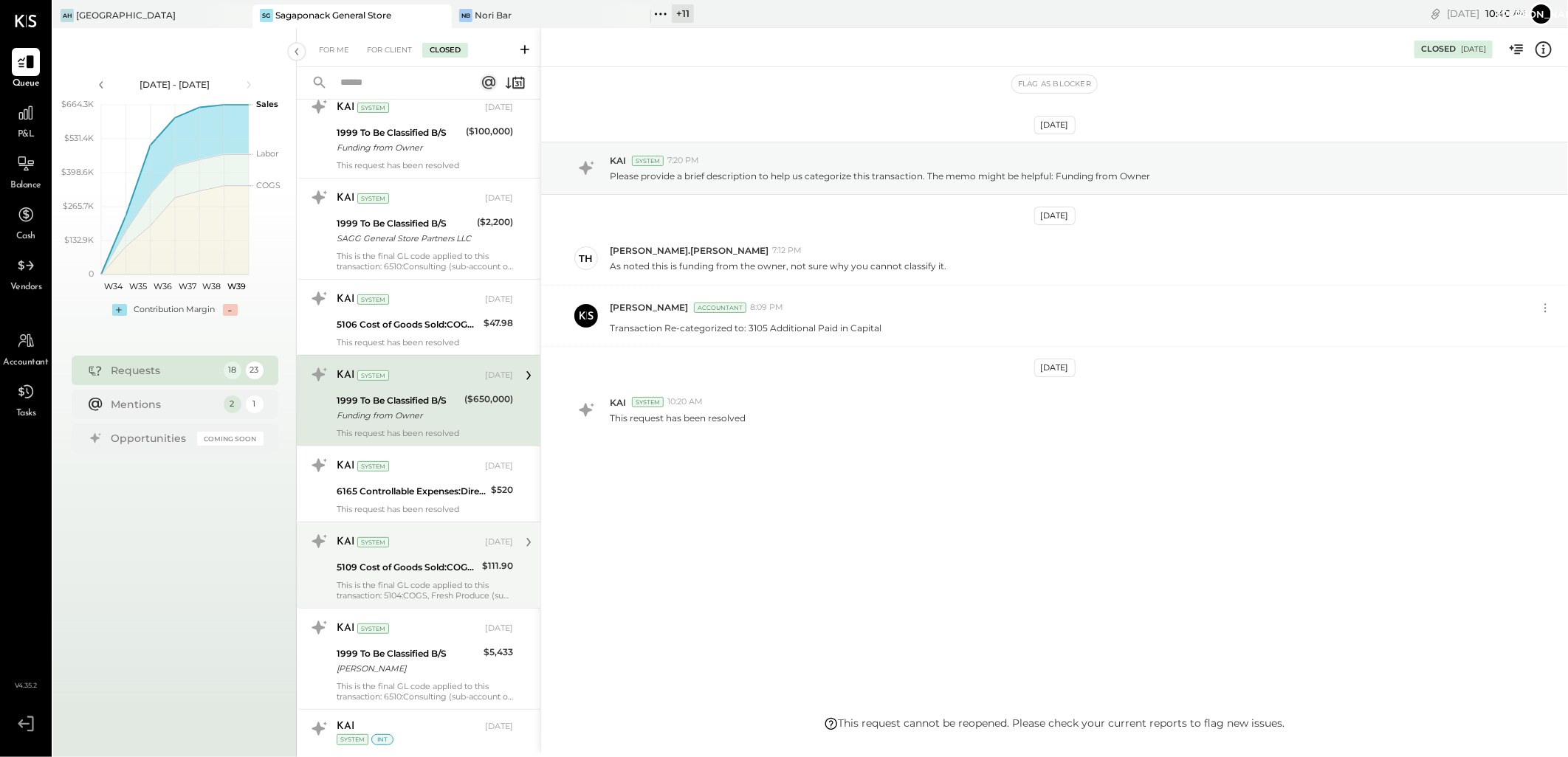
scroll to position [246, 0]
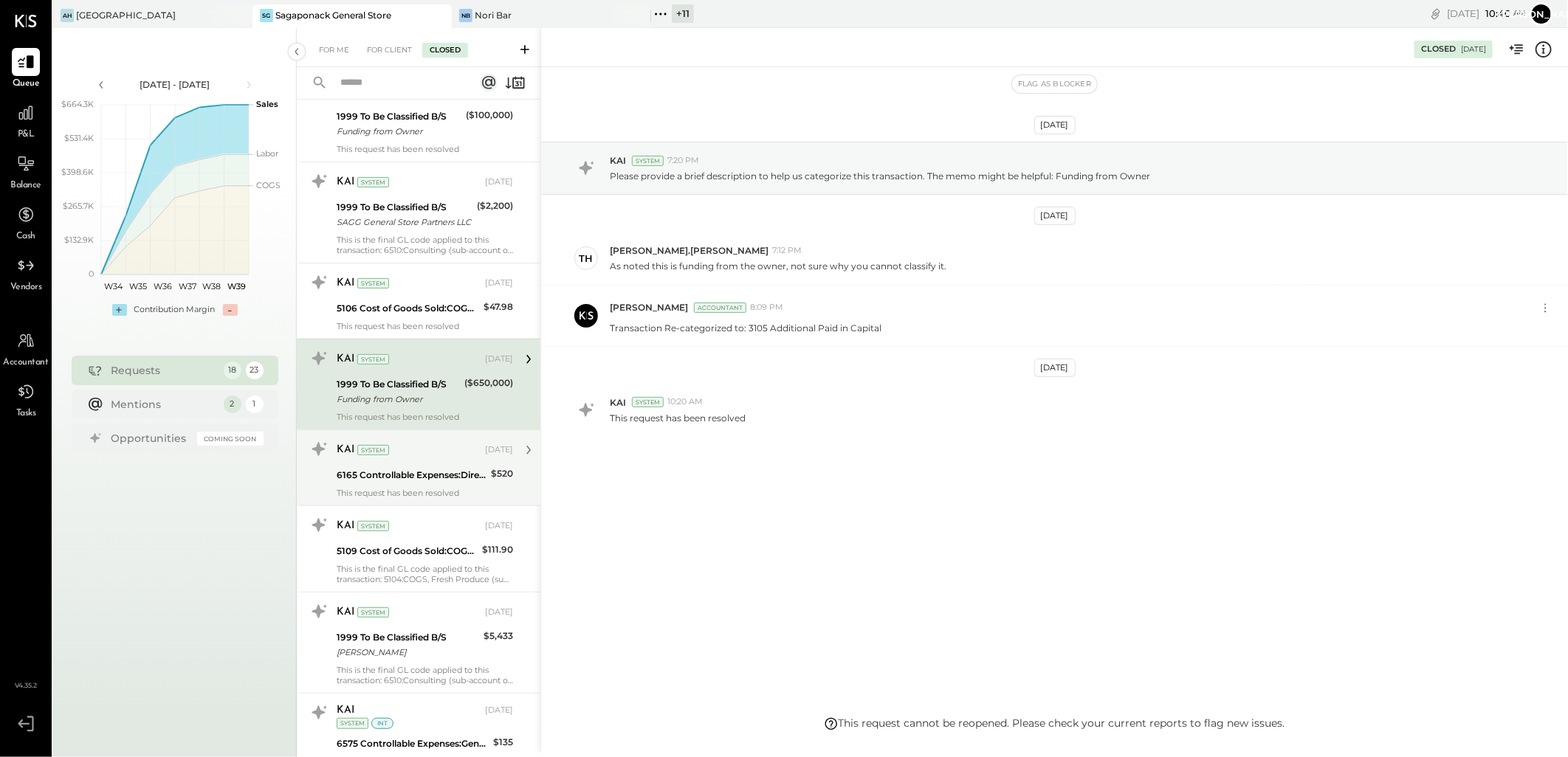
click at [414, 470] on div "6165 Controllable Expenses:Direct Operating Expenses:Glasses" at bounding box center [411, 474] width 150 height 15
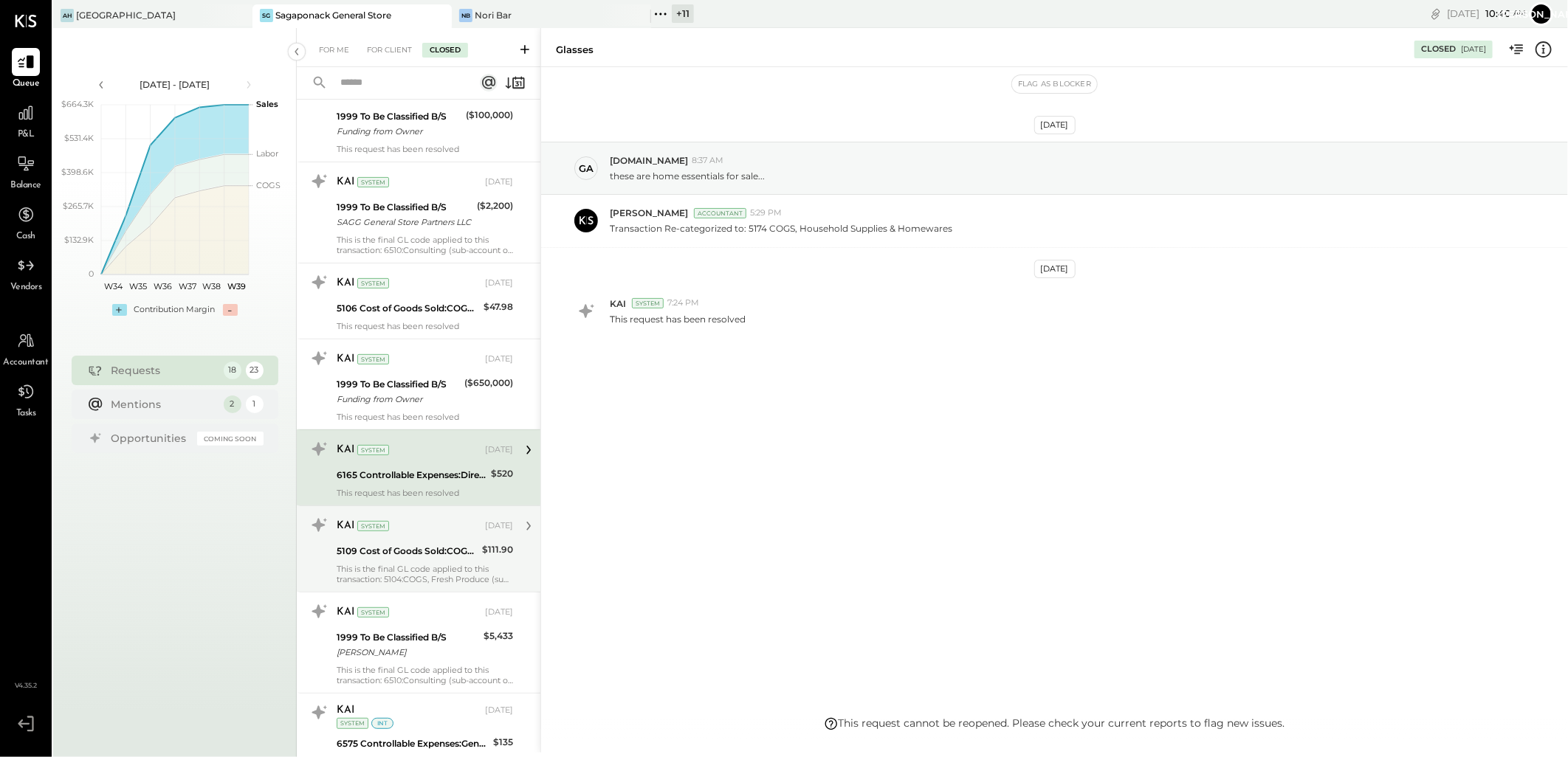
click at [431, 547] on div "5109 Cost of Goods Sold:COGS, Retail & Market:COGS, Pantry" at bounding box center [407, 551] width 141 height 15
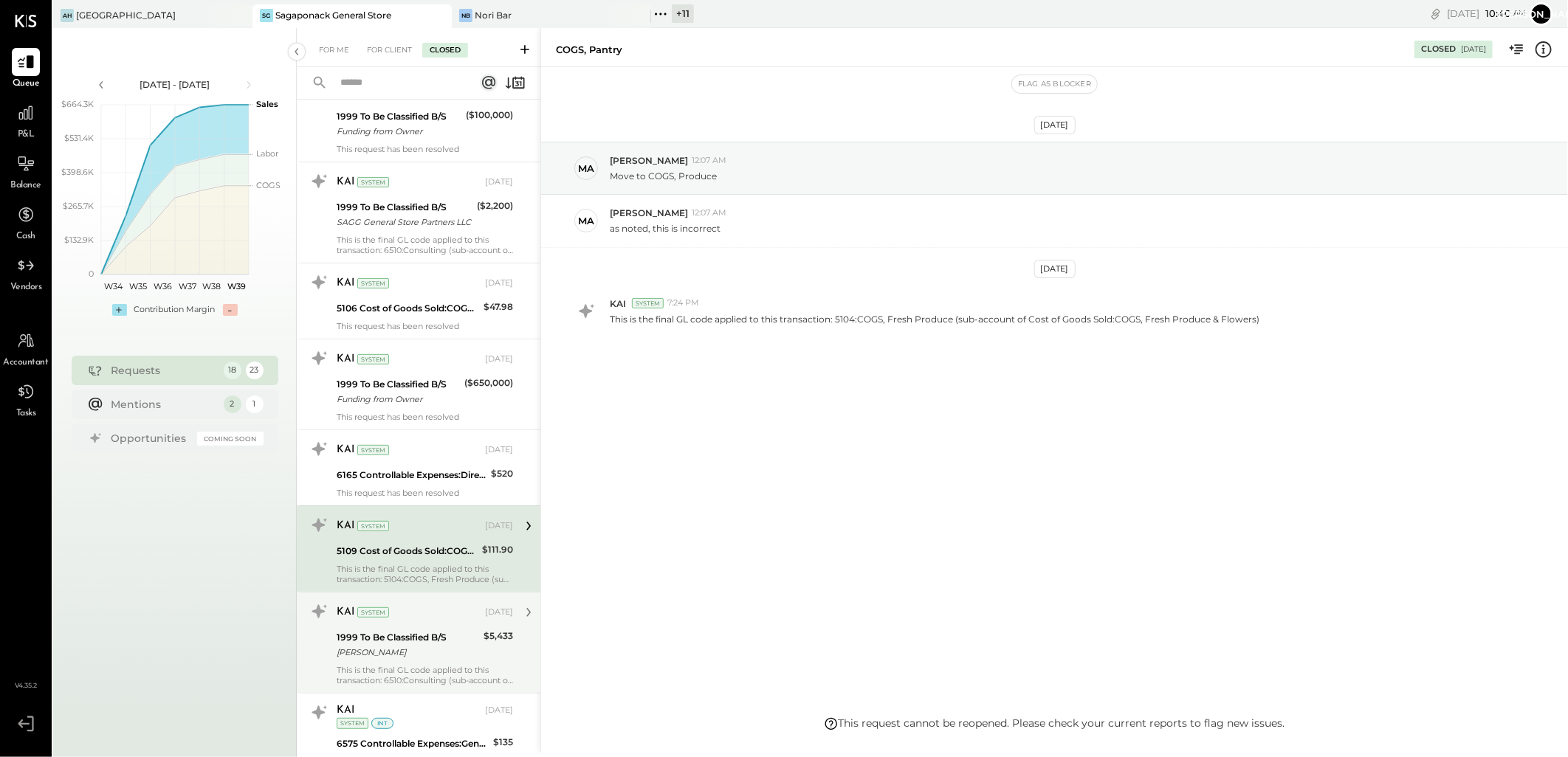
click at [451, 625] on div "KAI System [DATE] 1999 To Be Classified B/S [PERSON_NAME] $5,433 This is the fi…" at bounding box center [425, 643] width 176 height 85
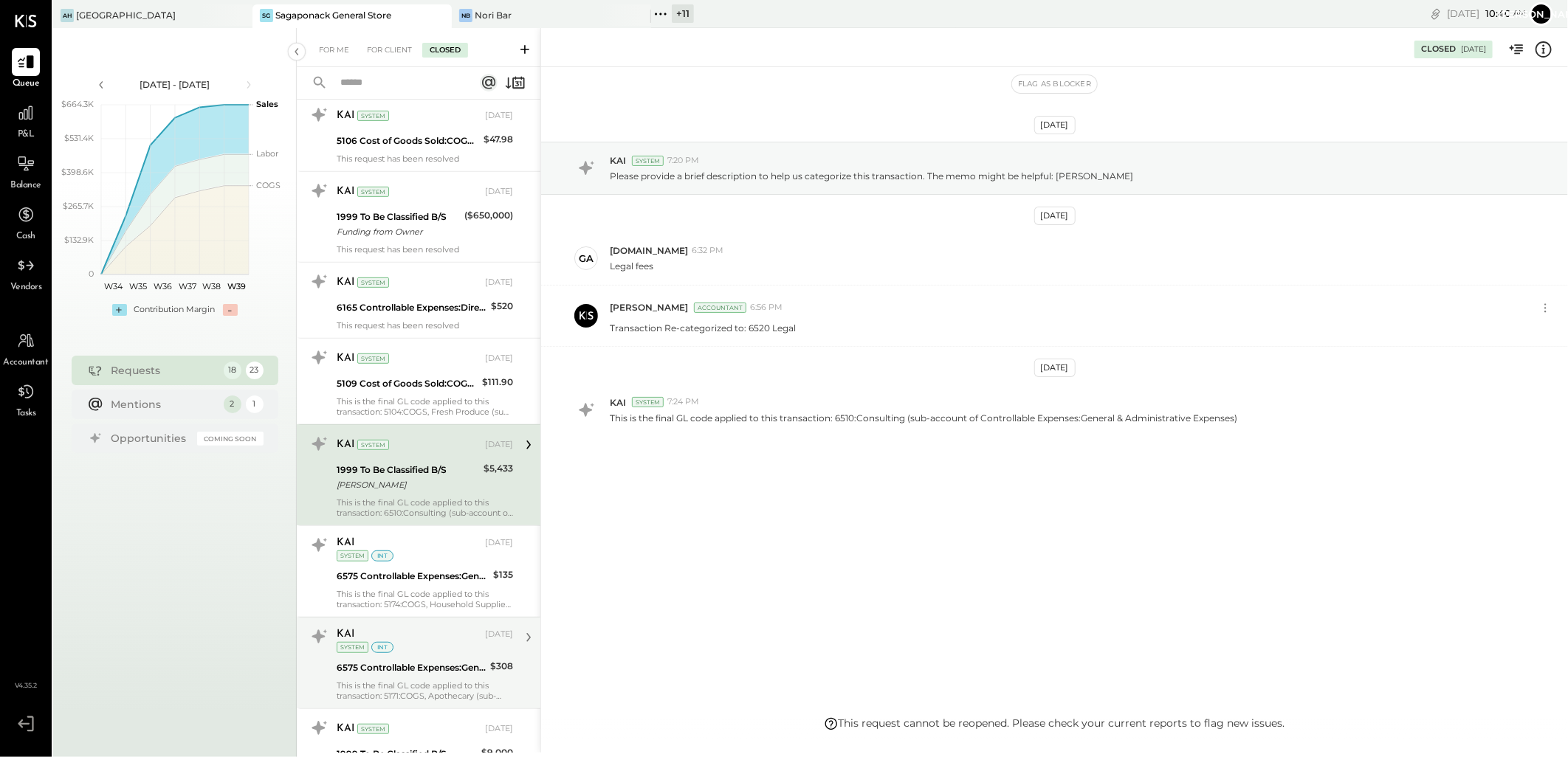
scroll to position [492, 0]
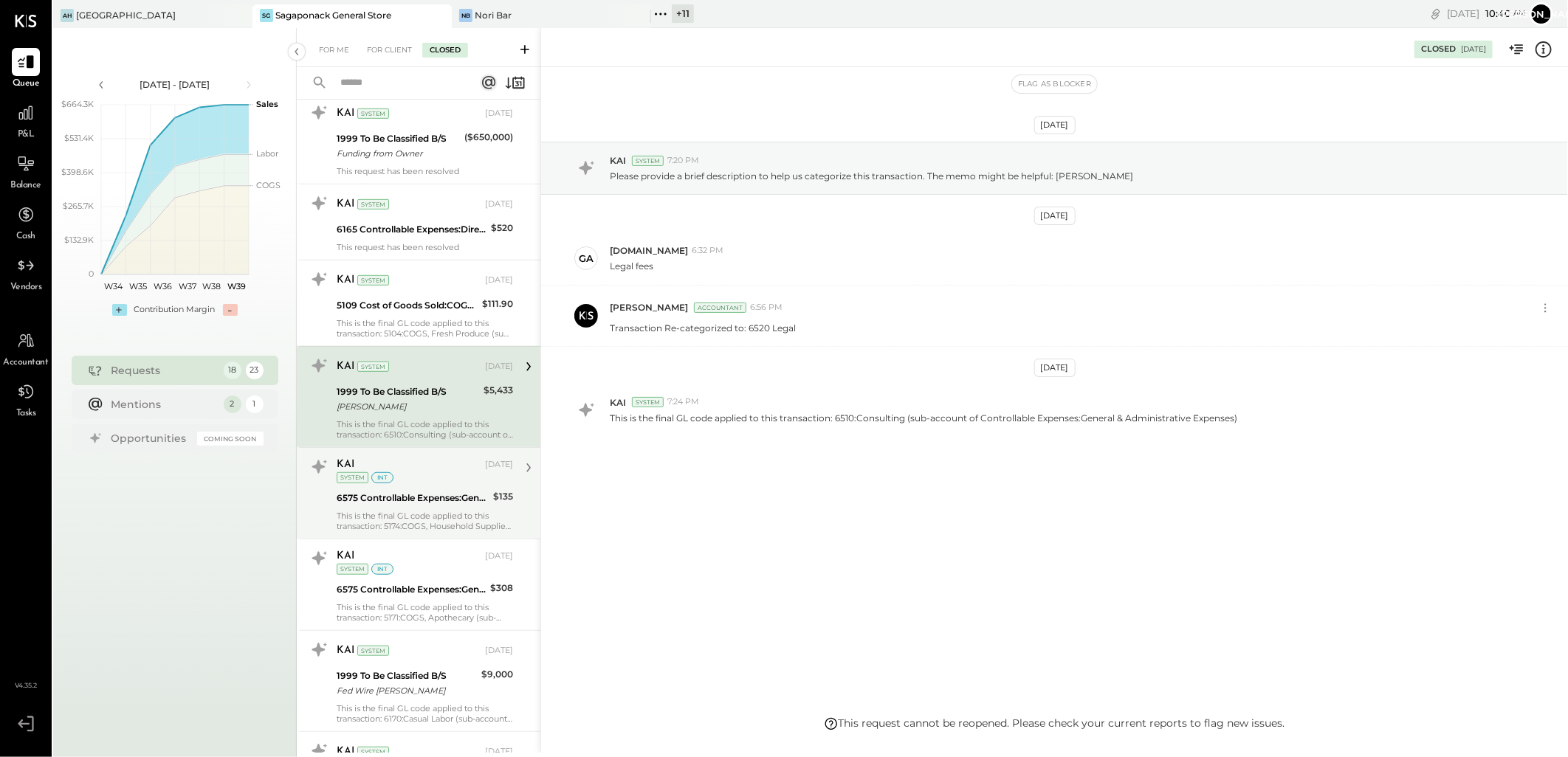
click at [455, 499] on div "6575 Controllable Expenses:General & Administrative Expenses:Office Supplies & …" at bounding box center [412, 498] width 152 height 15
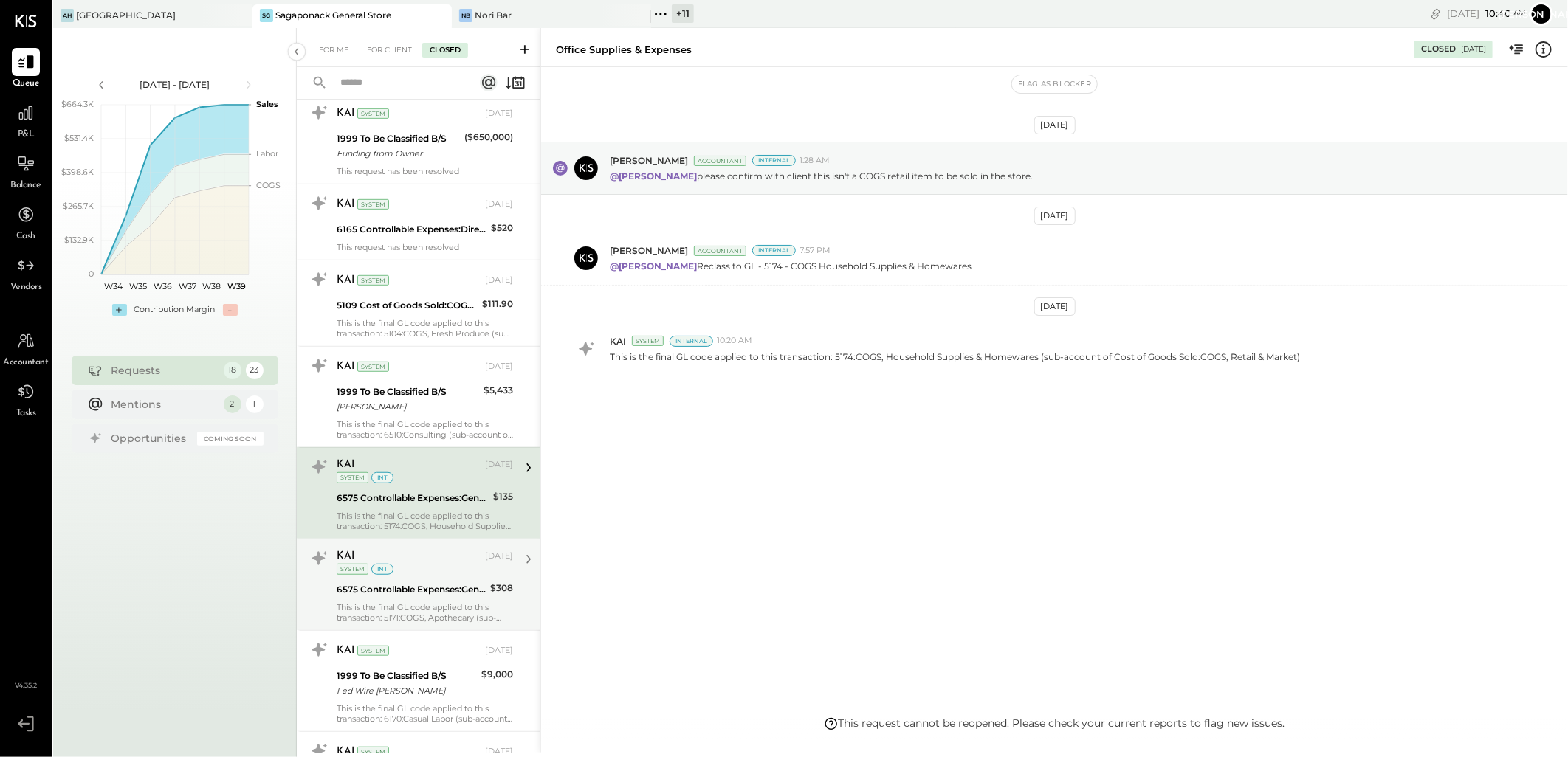
click at [431, 577] on div "KAI [DATE] System int" at bounding box center [425, 561] width 176 height 30
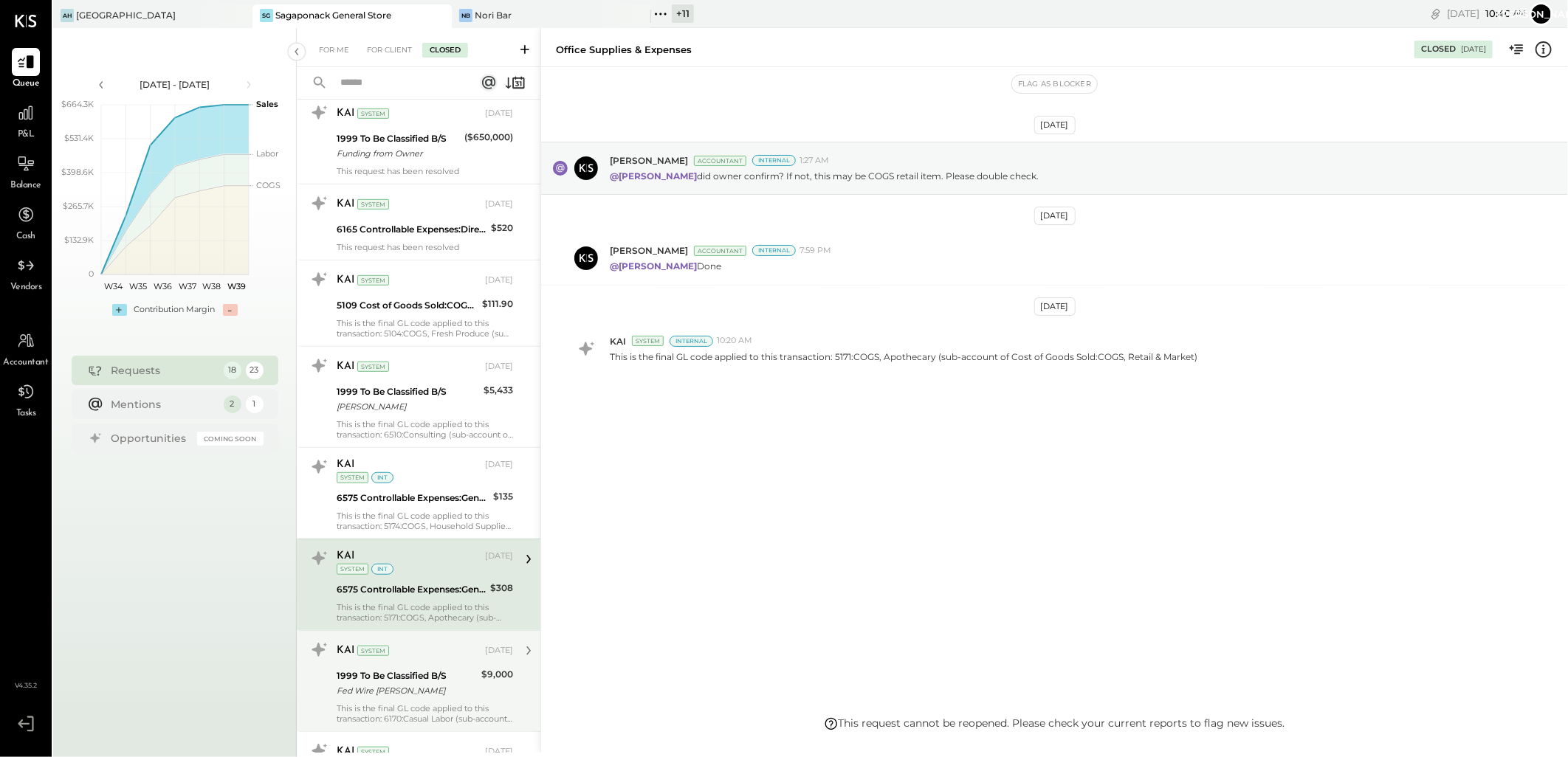
click at [444, 666] on div "KAI System [DATE] 1999 To Be Classified B/S Fed Wire [PERSON_NAME] $9,000 This …" at bounding box center [425, 681] width 176 height 85
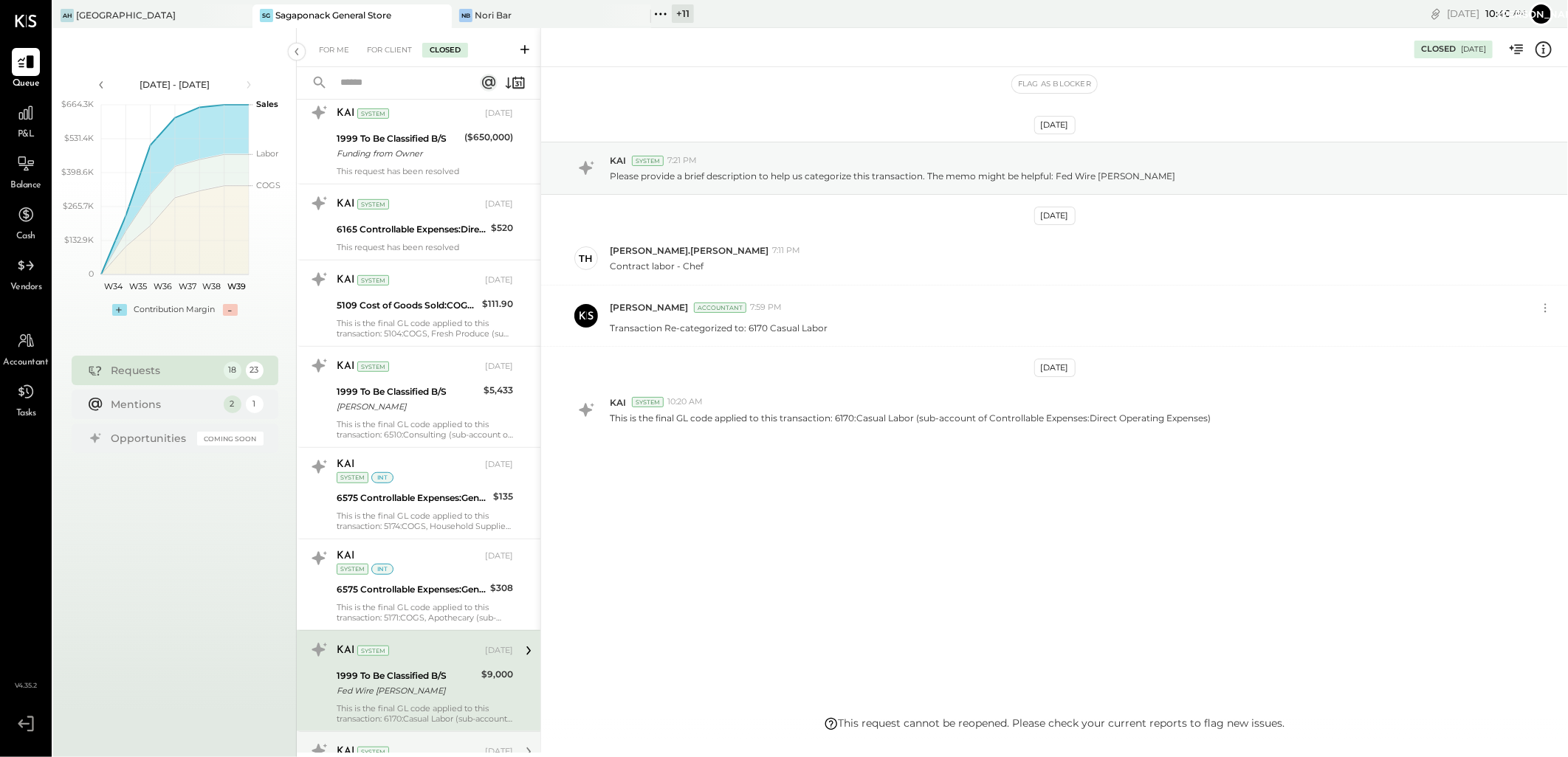
scroll to position [739, 0]
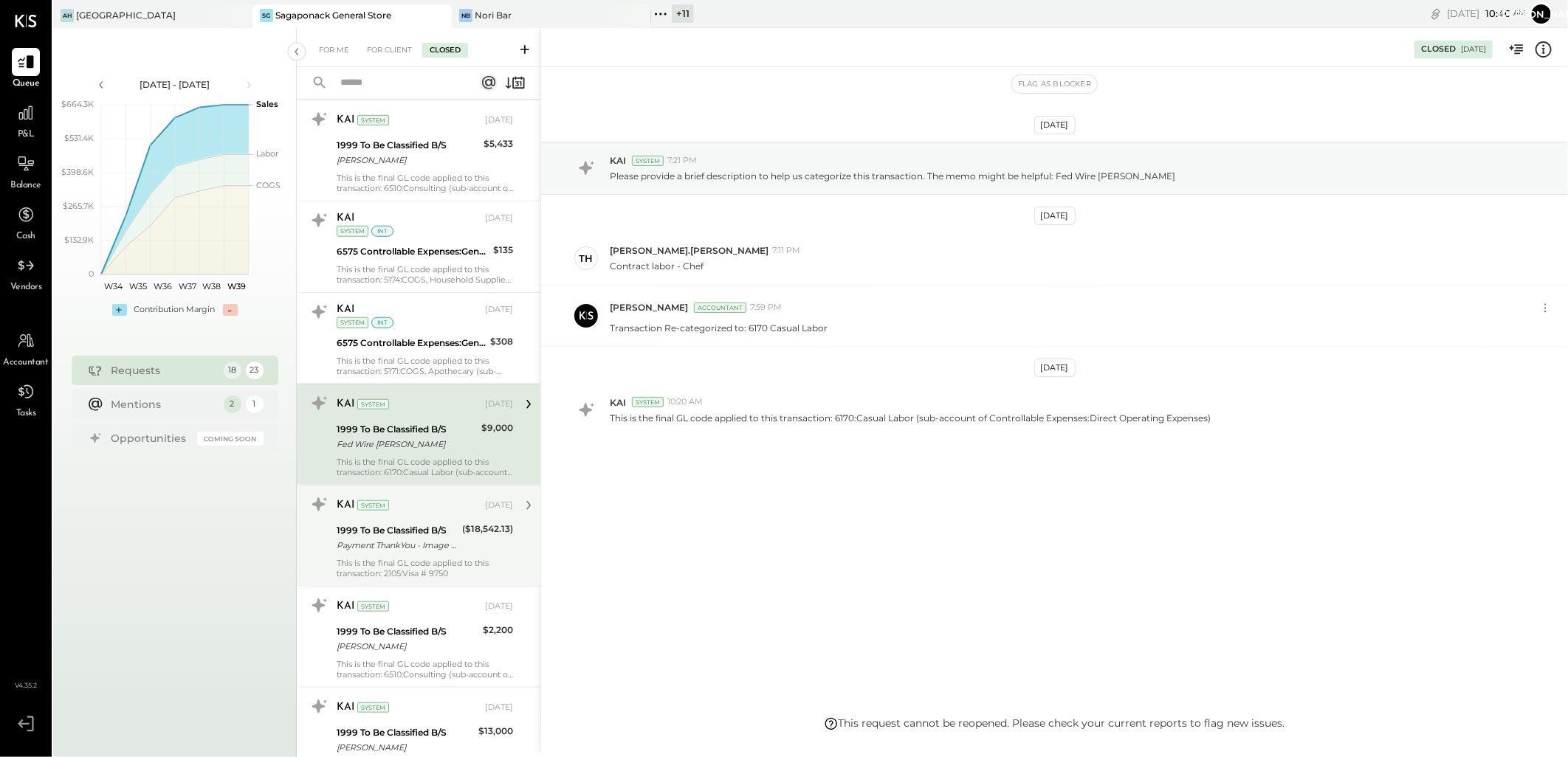
click at [417, 533] on div "1999 To Be Classified B/S" at bounding box center [397, 530] width 121 height 15
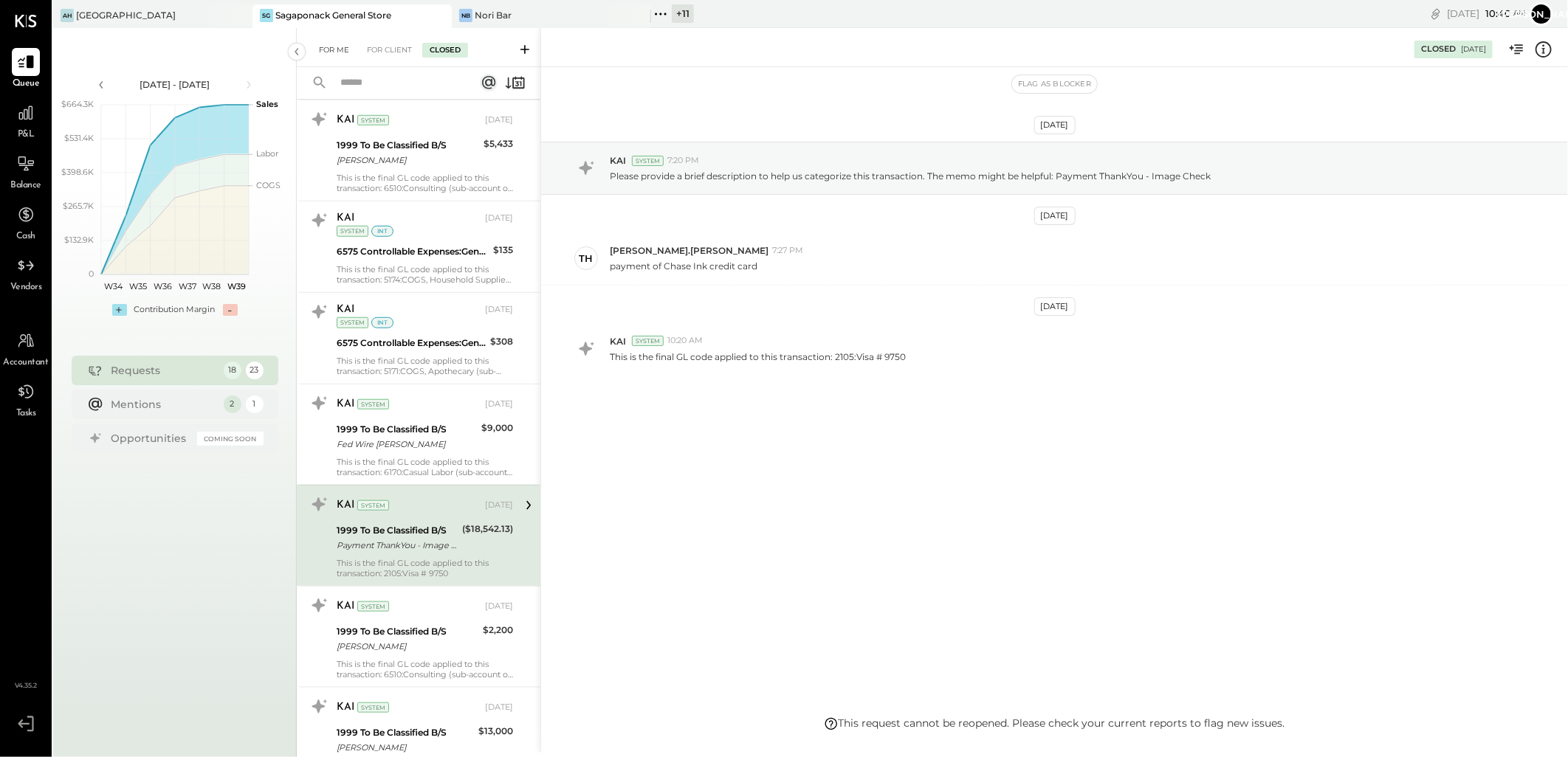
click at [322, 49] on div "For Me" at bounding box center [334, 49] width 45 height 15
